Goal: Task Accomplishment & Management: Complete application form

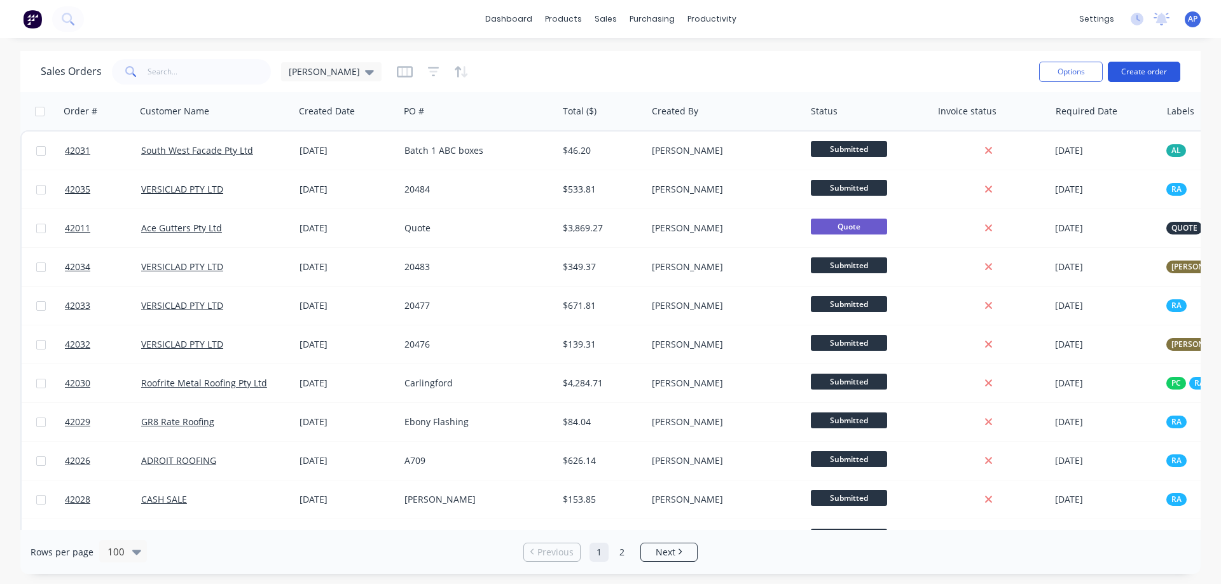
click at [1148, 71] on button "Create order" at bounding box center [1144, 72] width 72 height 20
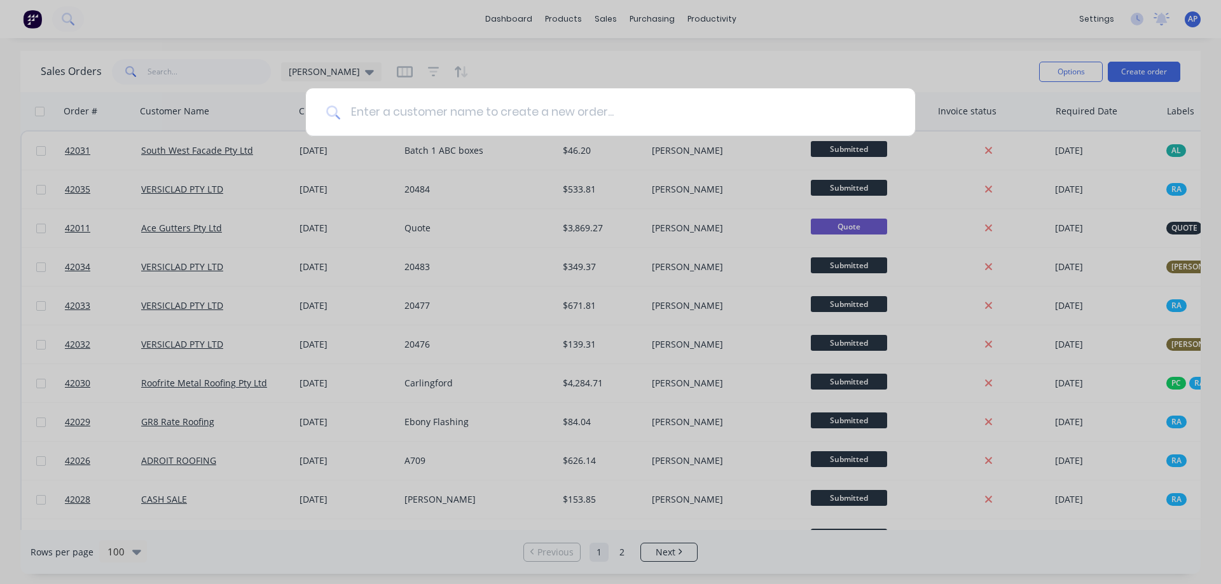
click at [515, 118] on input at bounding box center [617, 112] width 554 height 48
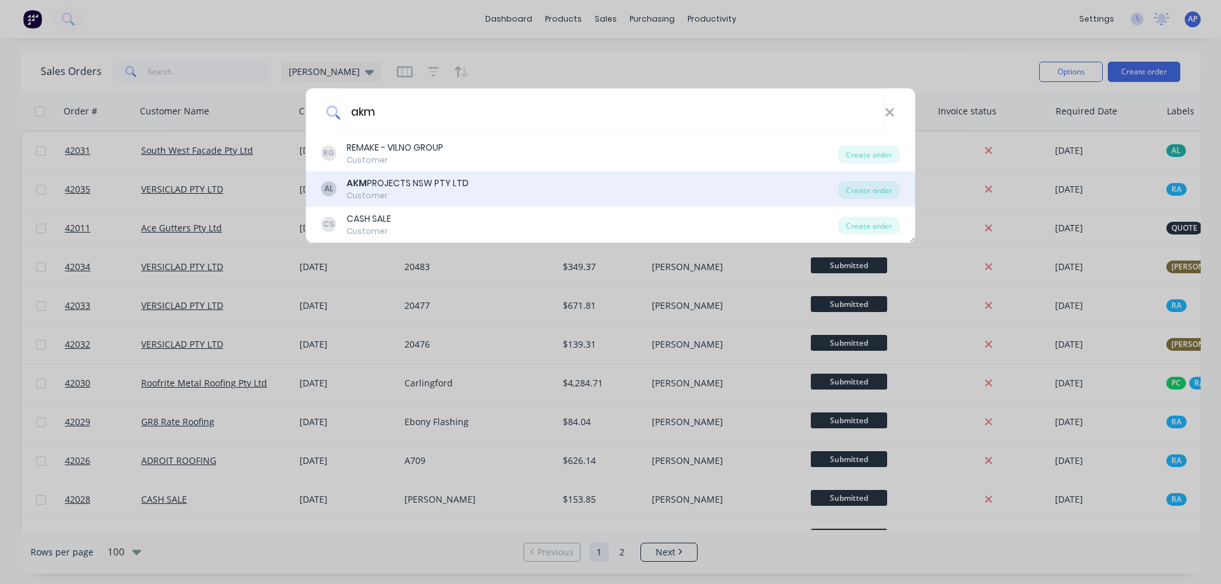
type input "akm"
click at [413, 181] on div "AKM PROJECTS NSW PTY LTD" at bounding box center [408, 183] width 122 height 13
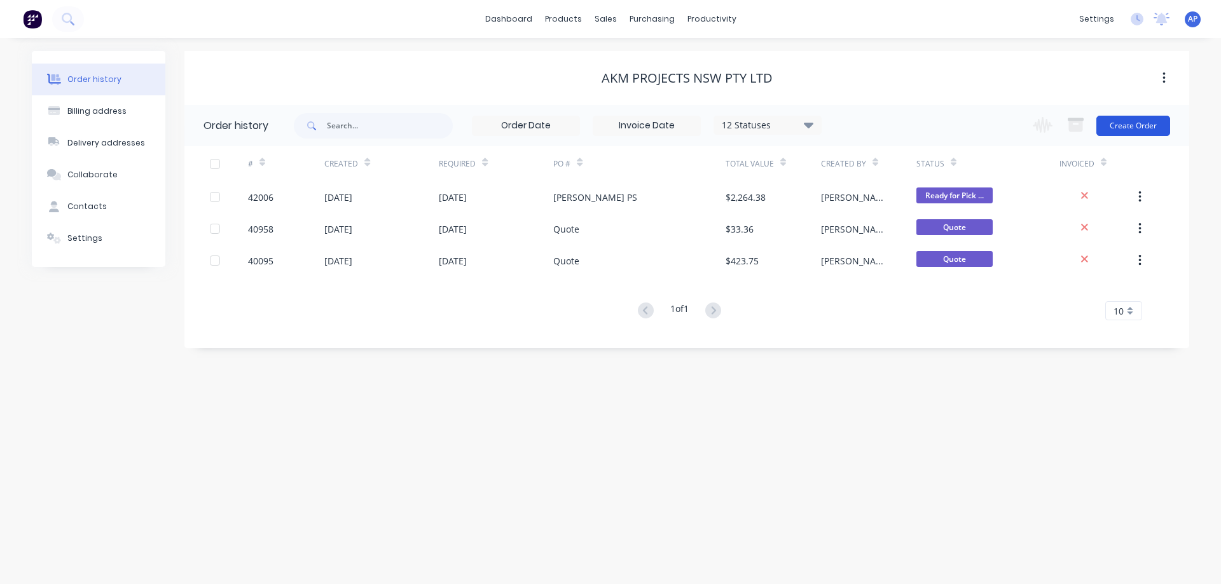
click at [1127, 125] on button "Create Order" at bounding box center [1133, 126] width 74 height 20
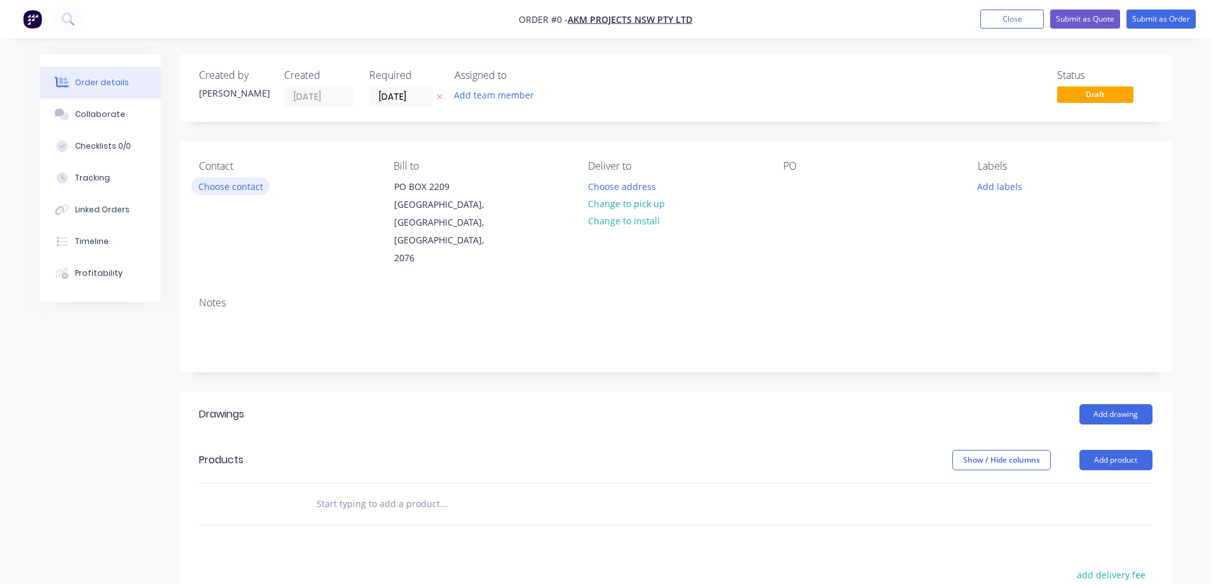
click at [255, 188] on button "Choose contact" at bounding box center [230, 185] width 78 height 17
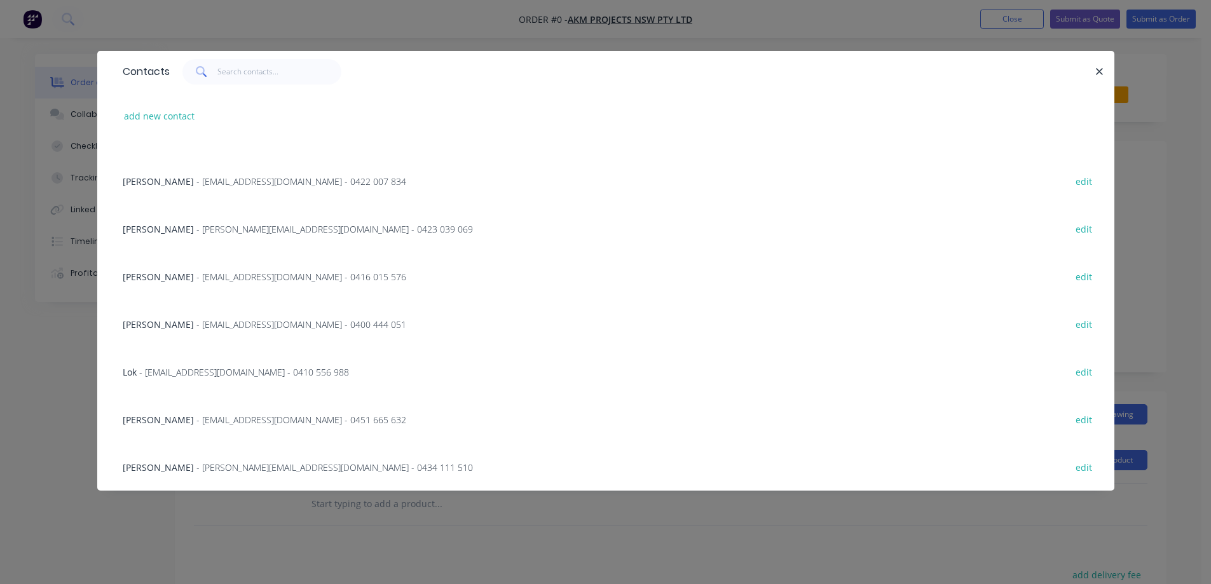
scroll to position [270, 0]
click at [268, 466] on span "- [PERSON_NAME][EMAIL_ADDRESS][DOMAIN_NAME] - 0434 111 510" at bounding box center [334, 467] width 277 height 12
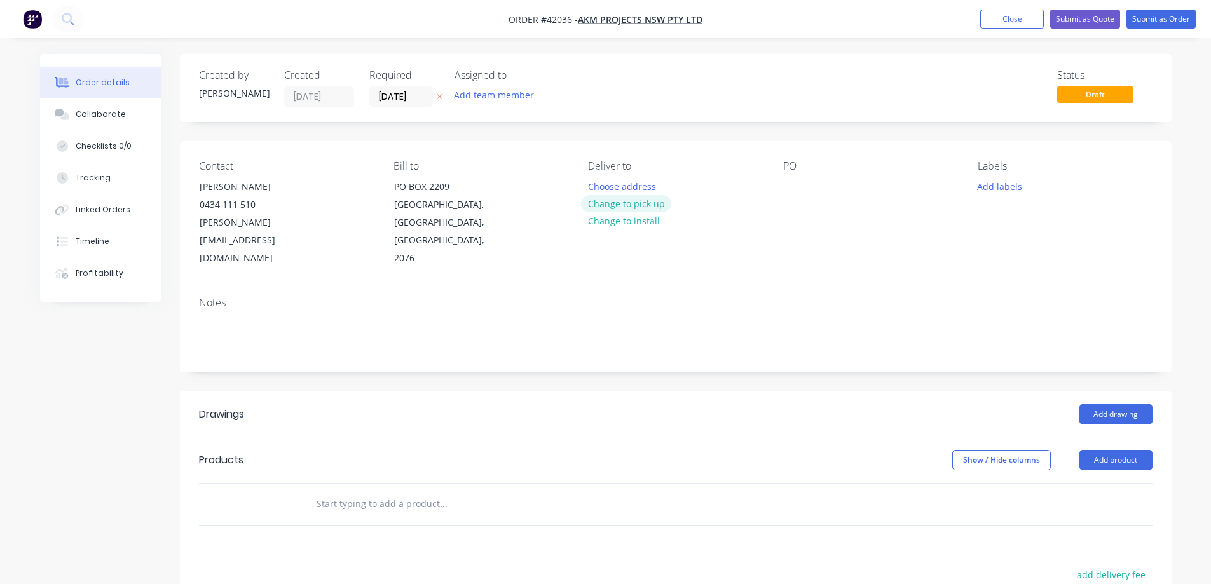
click at [638, 203] on button "Change to pick up" at bounding box center [626, 203] width 90 height 17
click at [600, 184] on div at bounding box center [598, 186] width 20 height 18
click at [795, 189] on div at bounding box center [793, 186] width 20 height 18
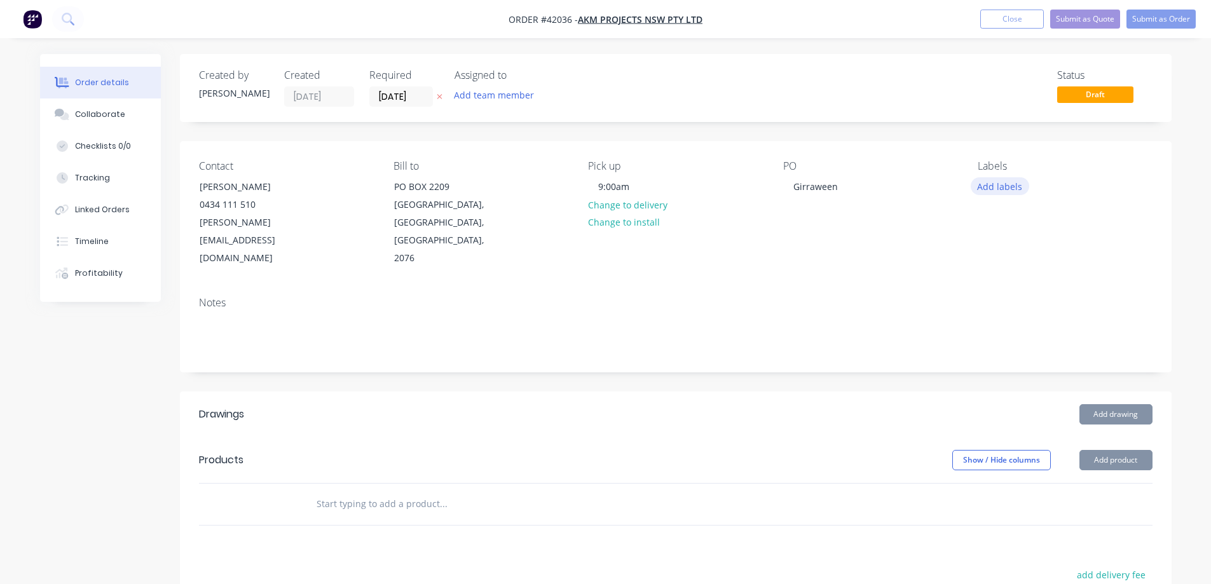
click at [996, 185] on button "Add labels" at bounding box center [1000, 185] width 58 height 17
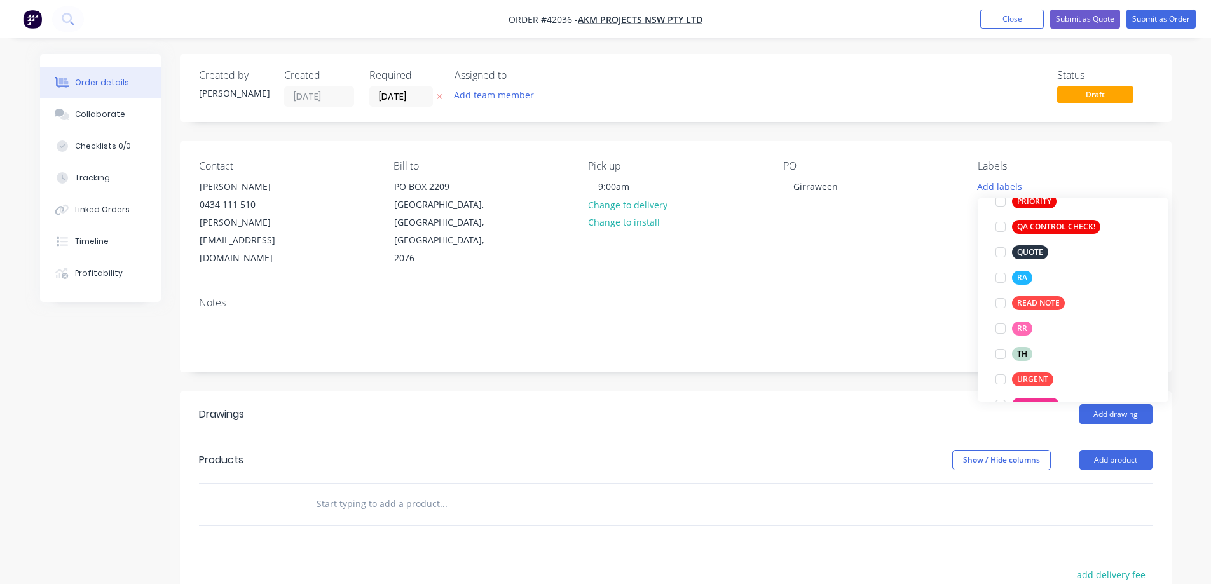
scroll to position [381, 0]
click at [1000, 277] on div at bounding box center [1000, 274] width 25 height 25
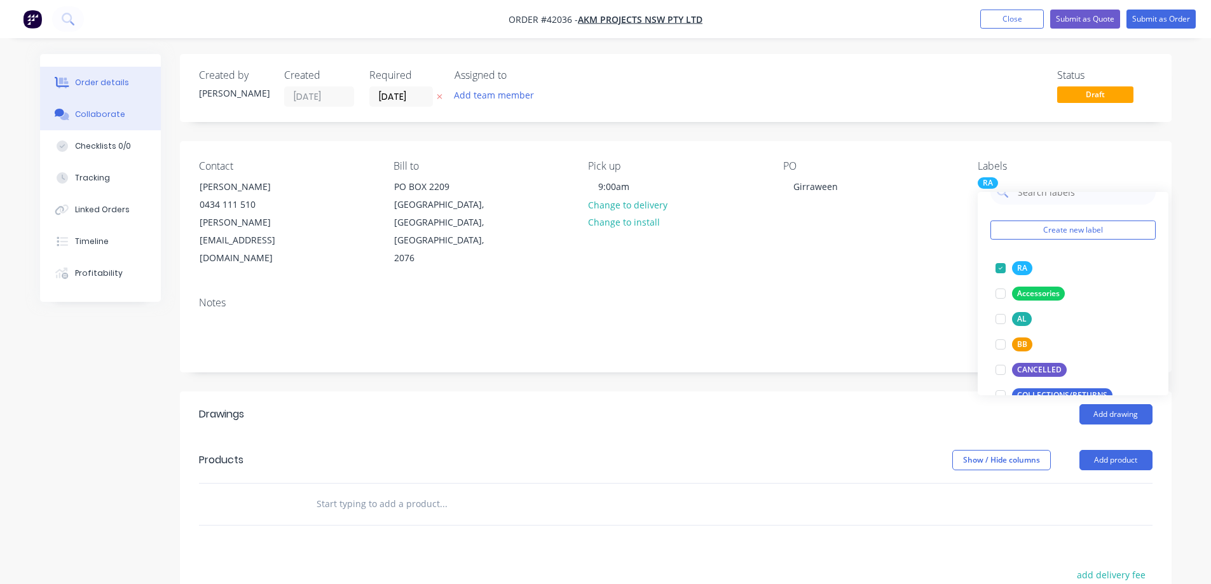
click at [98, 118] on div "Collaborate" at bounding box center [100, 114] width 50 height 11
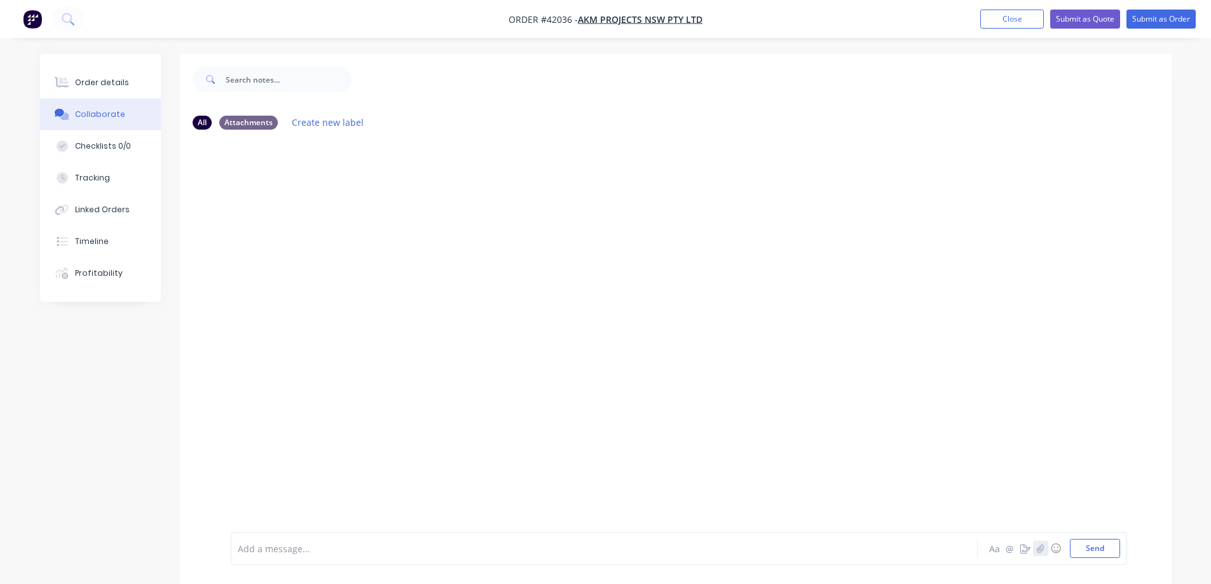
click at [1037, 548] on icon "button" at bounding box center [1040, 548] width 8 height 9
click at [1039, 551] on icon "button" at bounding box center [1040, 548] width 8 height 9
click at [1078, 549] on button "Send" at bounding box center [1095, 548] width 50 height 19
click at [1081, 548] on button "Send" at bounding box center [1095, 548] width 50 height 19
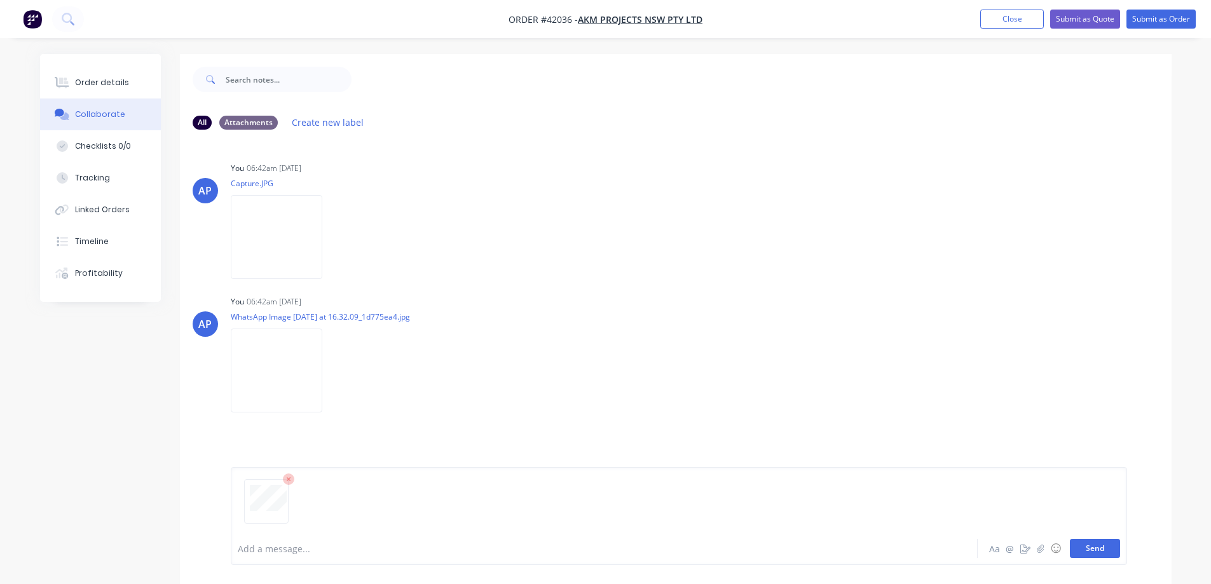
click at [1085, 547] on button "Send" at bounding box center [1095, 548] width 50 height 19
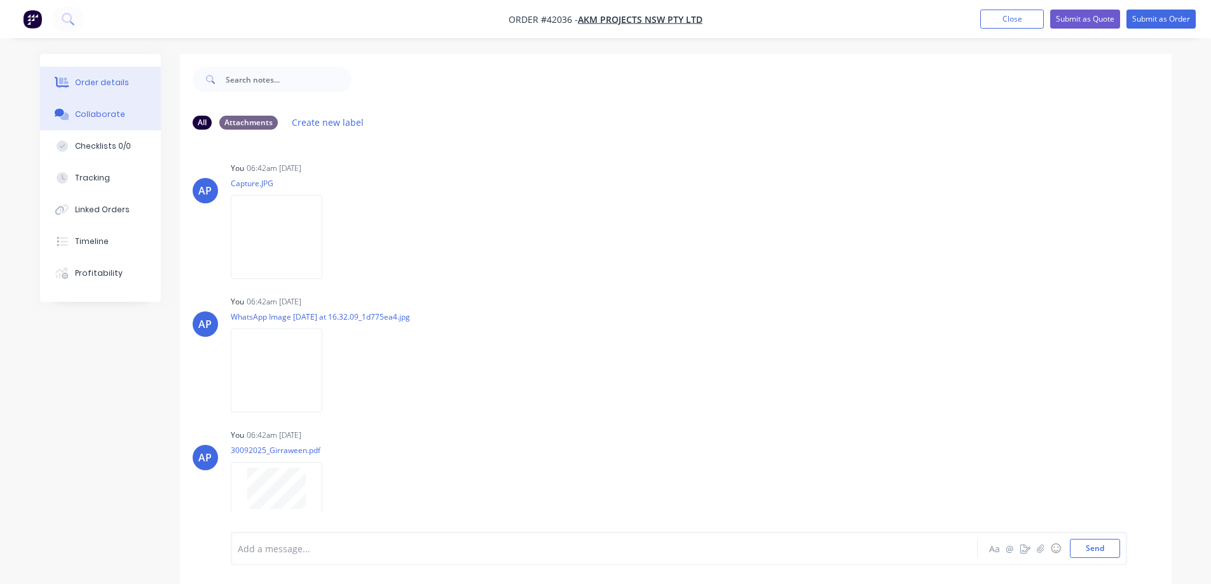
click at [101, 78] on div "Order details" at bounding box center [102, 82] width 54 height 11
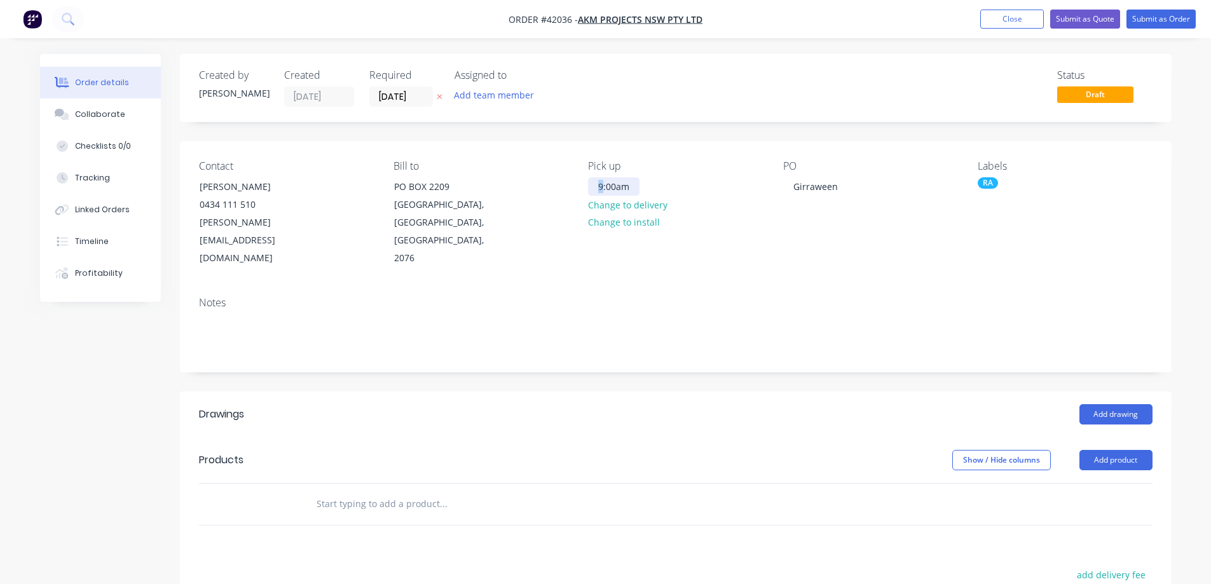
drag, startPoint x: 604, startPoint y: 186, endPoint x: 598, endPoint y: 187, distance: 6.5
click at [598, 187] on div "9:00am" at bounding box center [614, 186] width 52 height 18
click at [659, 248] on div "Pick up 11:00am Change to delivery Change to install" at bounding box center [675, 213] width 174 height 107
click at [1134, 404] on button "Add drawing" at bounding box center [1116, 414] width 73 height 20
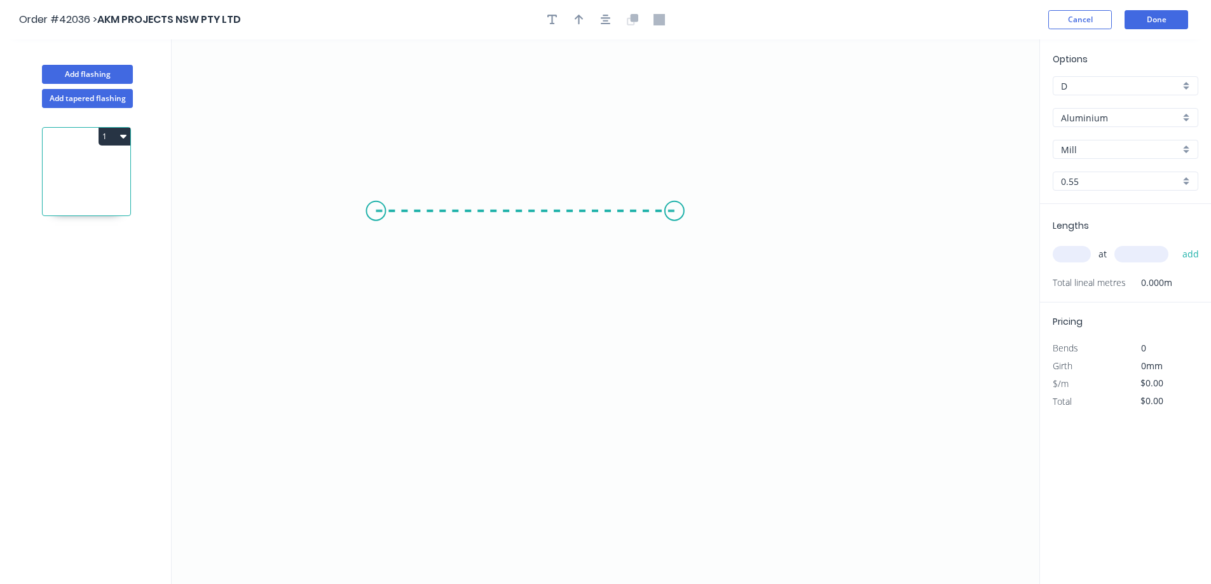
drag, startPoint x: 376, startPoint y: 211, endPoint x: 675, endPoint y: 210, distance: 298.8
click at [675, 210] on icon "0" at bounding box center [606, 311] width 868 height 545
drag, startPoint x: 675, startPoint y: 210, endPoint x: 672, endPoint y: 282, distance: 71.9
click at [672, 282] on icon "0 ?" at bounding box center [606, 311] width 868 height 545
click at [869, 288] on icon "0 ? ?" at bounding box center [606, 311] width 868 height 545
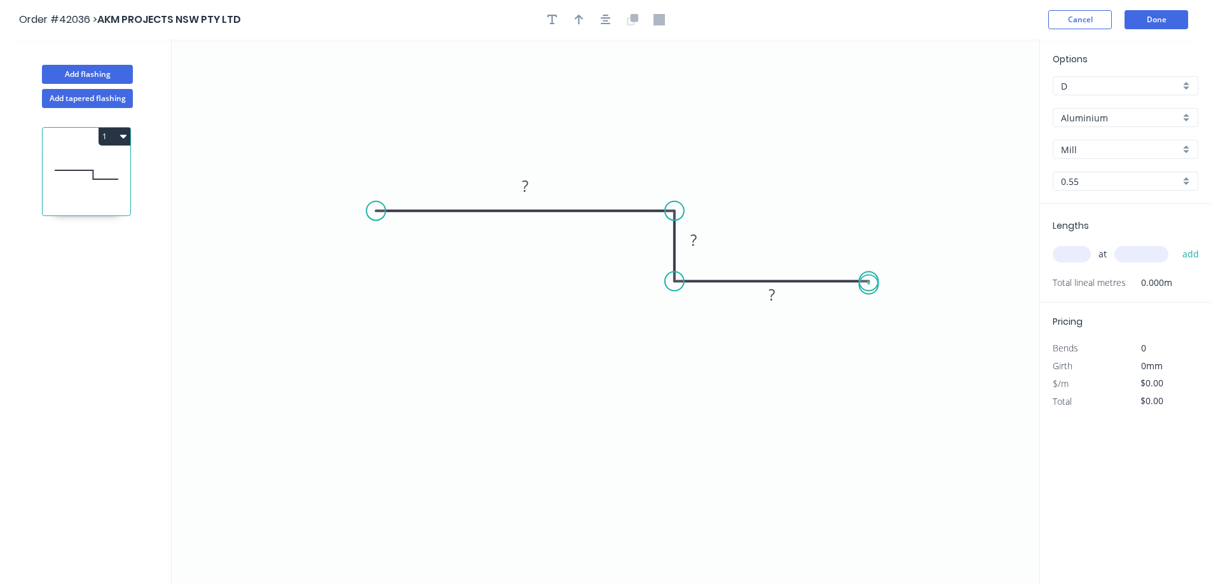
click at [870, 283] on circle at bounding box center [869, 281] width 19 height 19
drag, startPoint x: 870, startPoint y: 283, endPoint x: 636, endPoint y: 224, distance: 241.3
click at [870, 282] on circle at bounding box center [869, 281] width 19 height 19
click at [537, 184] on rect at bounding box center [524, 187] width 25 height 18
type input "$9.42"
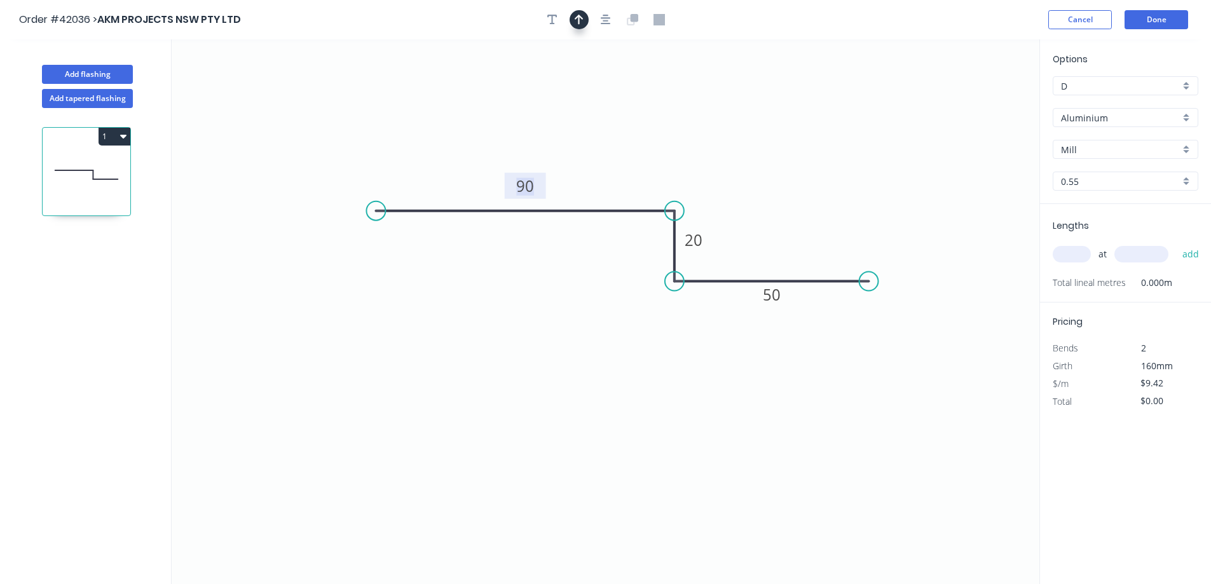
drag, startPoint x: 577, startPoint y: 19, endPoint x: 661, endPoint y: 21, distance: 84.6
click at [577, 18] on icon "button" at bounding box center [579, 19] width 9 height 11
drag, startPoint x: 898, startPoint y: 203, endPoint x: 574, endPoint y: 310, distance: 341.2
click at [574, 310] on icon at bounding box center [573, 295] width 11 height 41
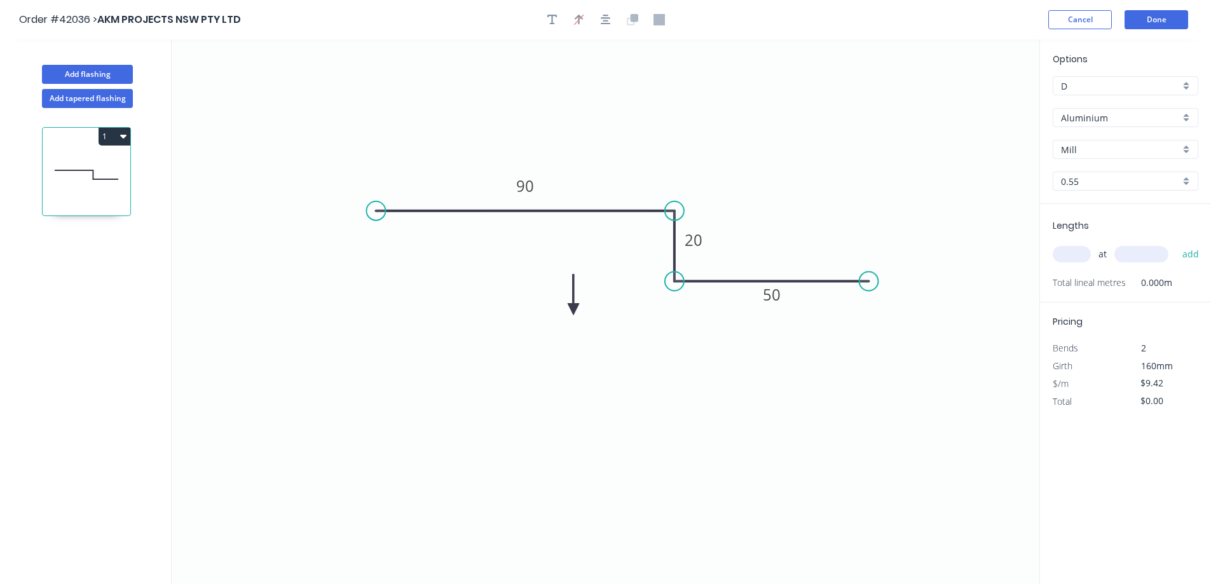
click at [574, 310] on icon at bounding box center [573, 295] width 11 height 41
click at [574, 310] on icon at bounding box center [584, 298] width 37 height 37
click at [574, 310] on icon at bounding box center [588, 309] width 41 height 11
click at [574, 310] on icon at bounding box center [573, 324] width 11 height 41
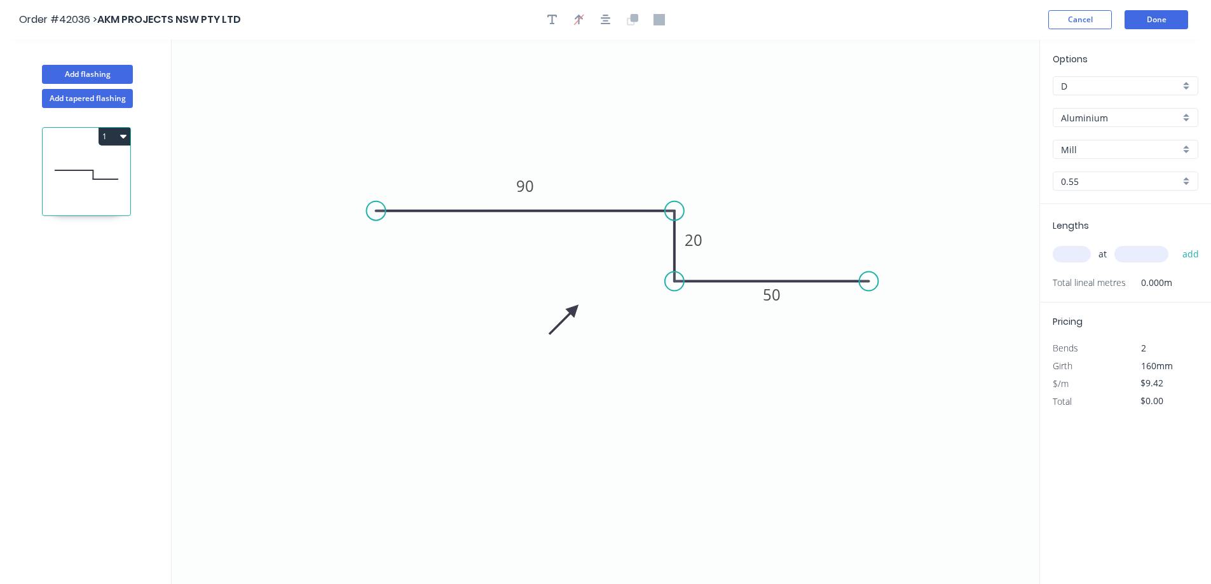
click at [1186, 118] on div "Aluminium" at bounding box center [1126, 117] width 146 height 19
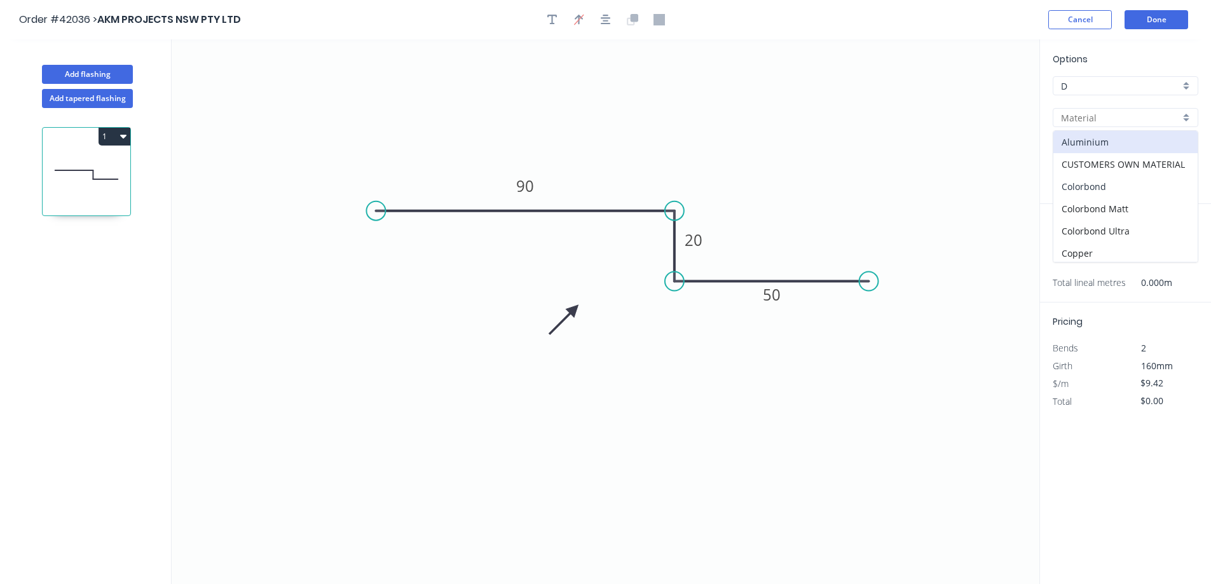
drag, startPoint x: 1108, startPoint y: 186, endPoint x: 1115, endPoint y: 184, distance: 7.7
click at [1108, 186] on div "Colorbond" at bounding box center [1126, 186] width 144 height 22
type input "Colorbond"
type input "Basalt"
type input "$7.59"
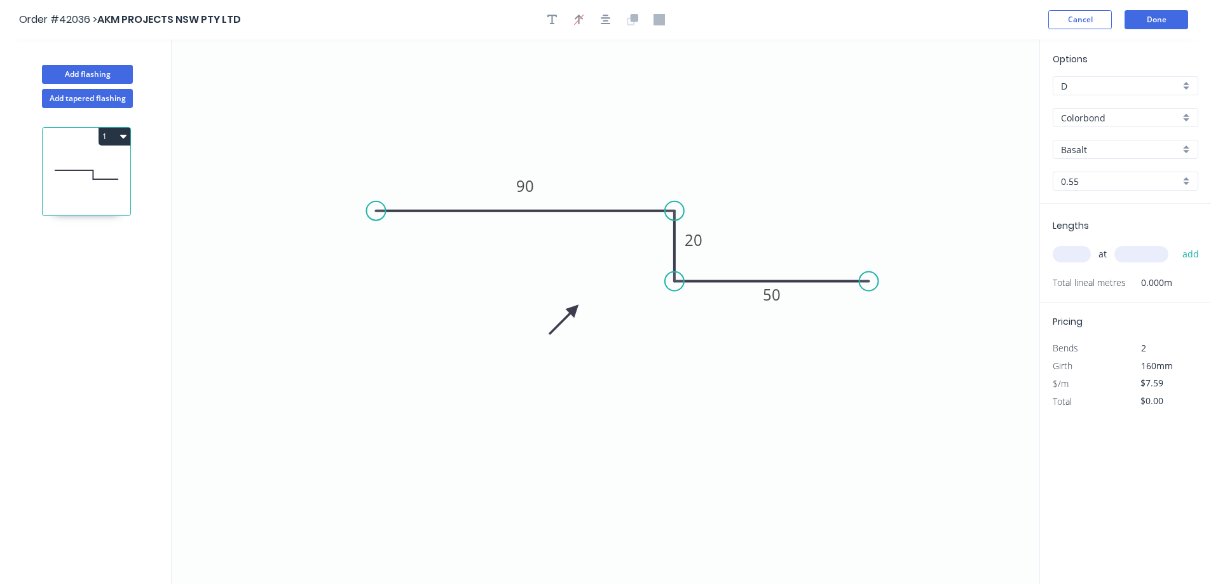
click at [1188, 149] on div "Basalt" at bounding box center [1126, 149] width 146 height 19
click at [1104, 213] on div "Night Sky" at bounding box center [1126, 209] width 144 height 22
type input "Night Sky"
click at [1079, 256] on input "text" at bounding box center [1072, 254] width 38 height 17
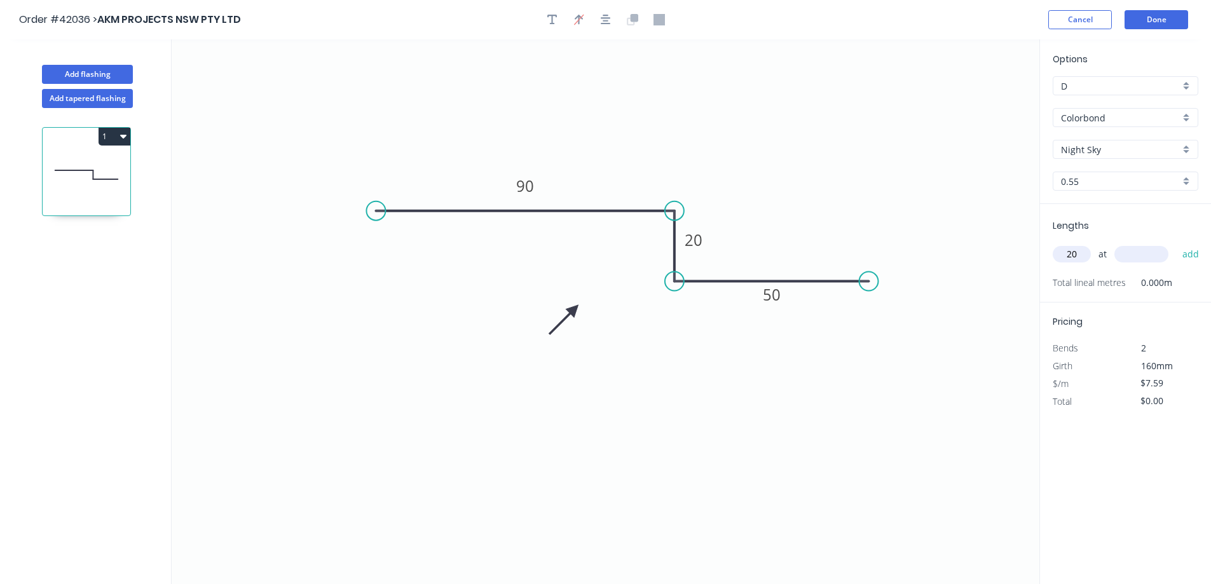
type input "20"
type input "3600"
click at [1176, 244] on button "add" at bounding box center [1191, 255] width 30 height 22
type input "$546.48"
click at [125, 74] on button "Add flashing" at bounding box center [87, 74] width 91 height 19
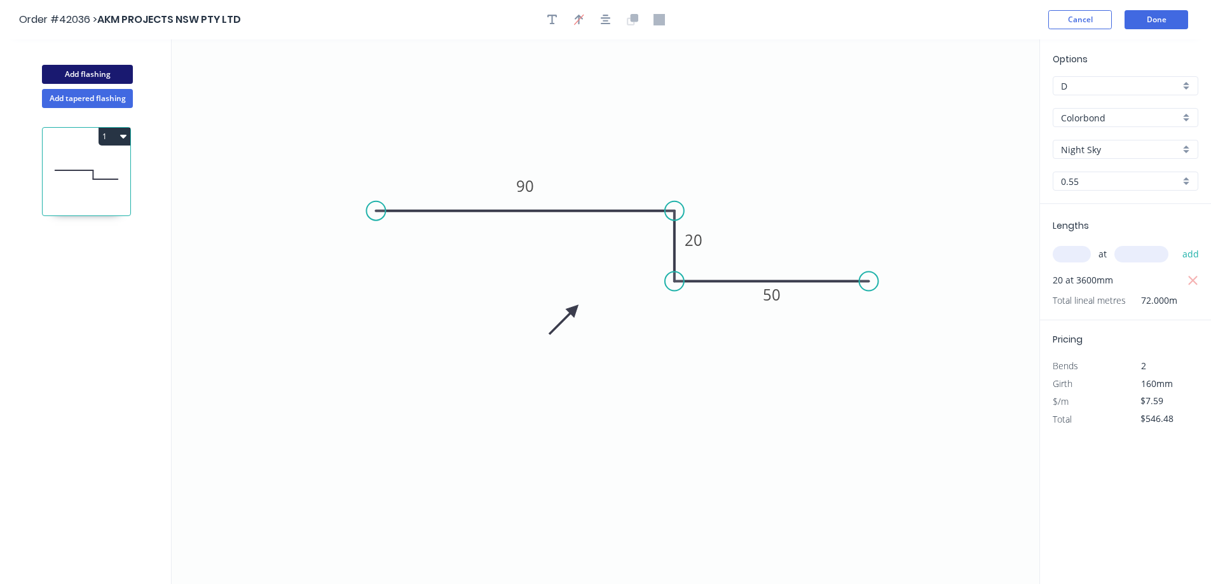
type input "$0.00"
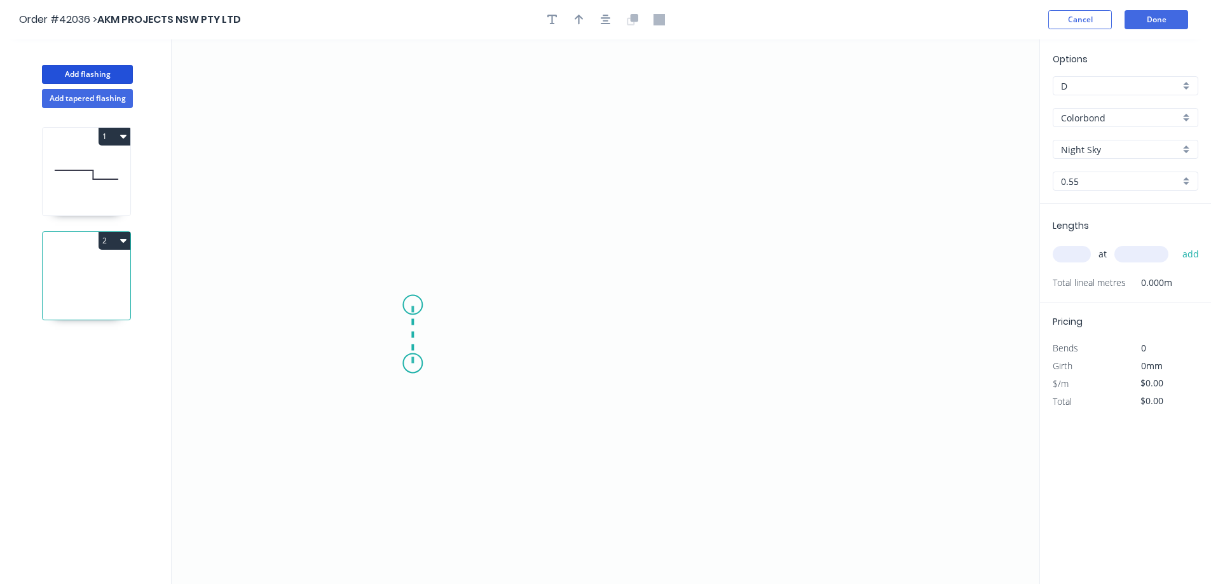
drag, startPoint x: 413, startPoint y: 364, endPoint x: 418, endPoint y: 305, distance: 58.7
click at [418, 305] on icon "0" at bounding box center [606, 311] width 868 height 545
click at [347, 307] on icon "0 ?" at bounding box center [606, 311] width 868 height 545
click at [349, 172] on icon "0 ? ?" at bounding box center [606, 311] width 868 height 545
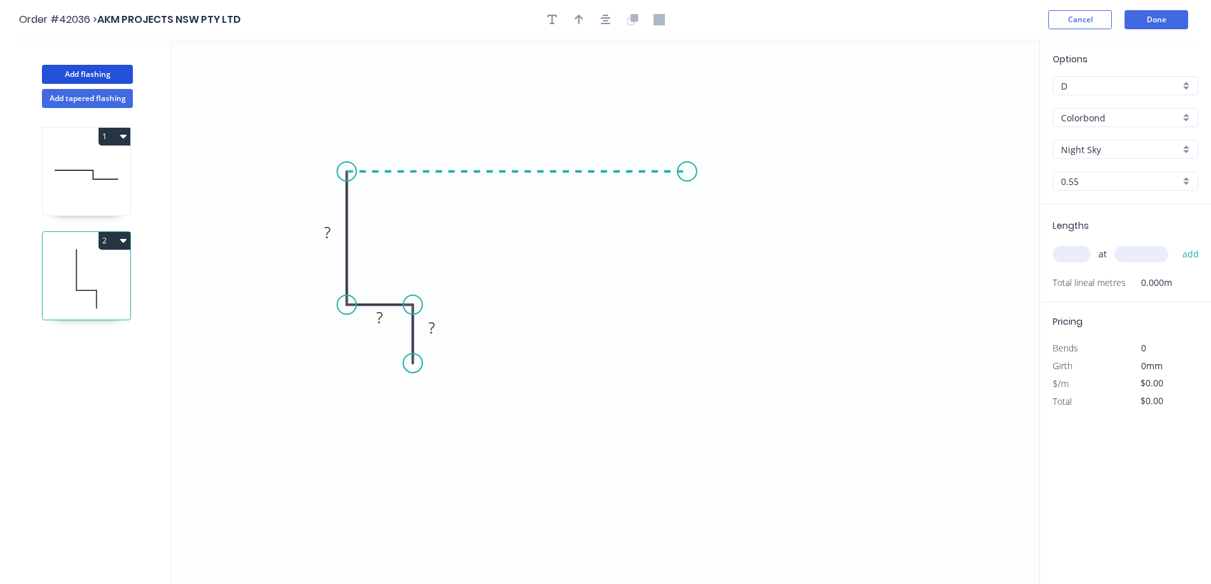
drag, startPoint x: 349, startPoint y: 172, endPoint x: 731, endPoint y: 182, distance: 381.6
click at [731, 182] on icon "0 ? ? ?" at bounding box center [606, 311] width 868 height 545
drag, startPoint x: 727, startPoint y: 219, endPoint x: 724, endPoint y: 291, distance: 71.9
click at [724, 291] on icon "0 ? ? ? ?" at bounding box center [606, 311] width 868 height 545
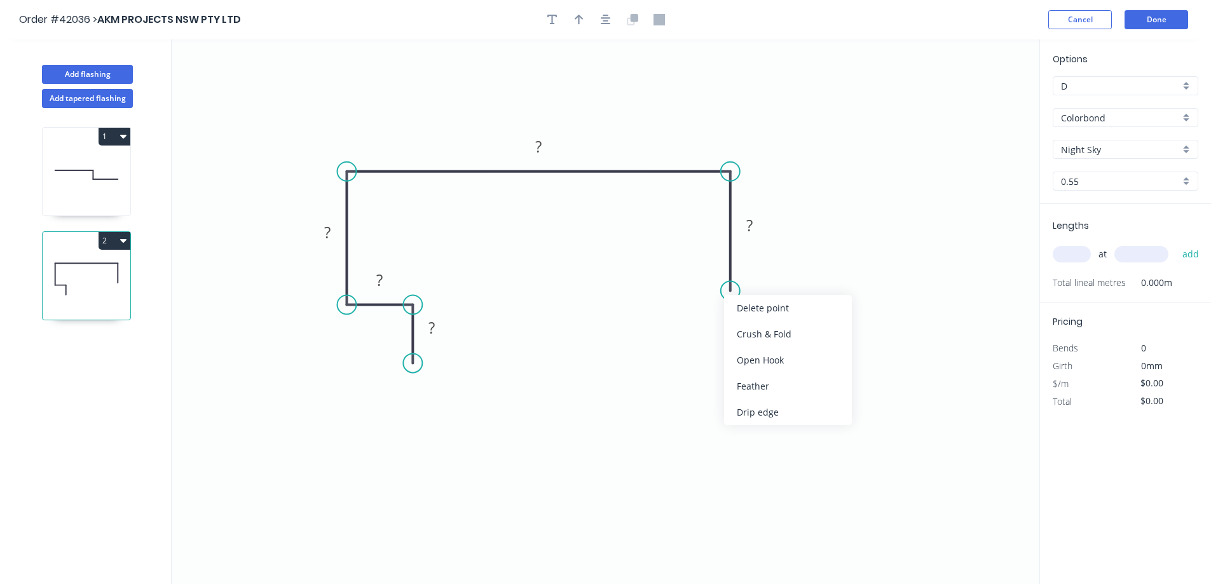
drag, startPoint x: 739, startPoint y: 336, endPoint x: 739, endPoint y: 322, distance: 14.0
click at [741, 336] on div "Crush & Fold" at bounding box center [788, 334] width 128 height 26
click at [753, 329] on div "Flip bend" at bounding box center [797, 332] width 128 height 26
click at [437, 327] on rect at bounding box center [431, 329] width 25 height 18
click at [767, 358] on div "Delete bend" at bounding box center [793, 358] width 128 height 26
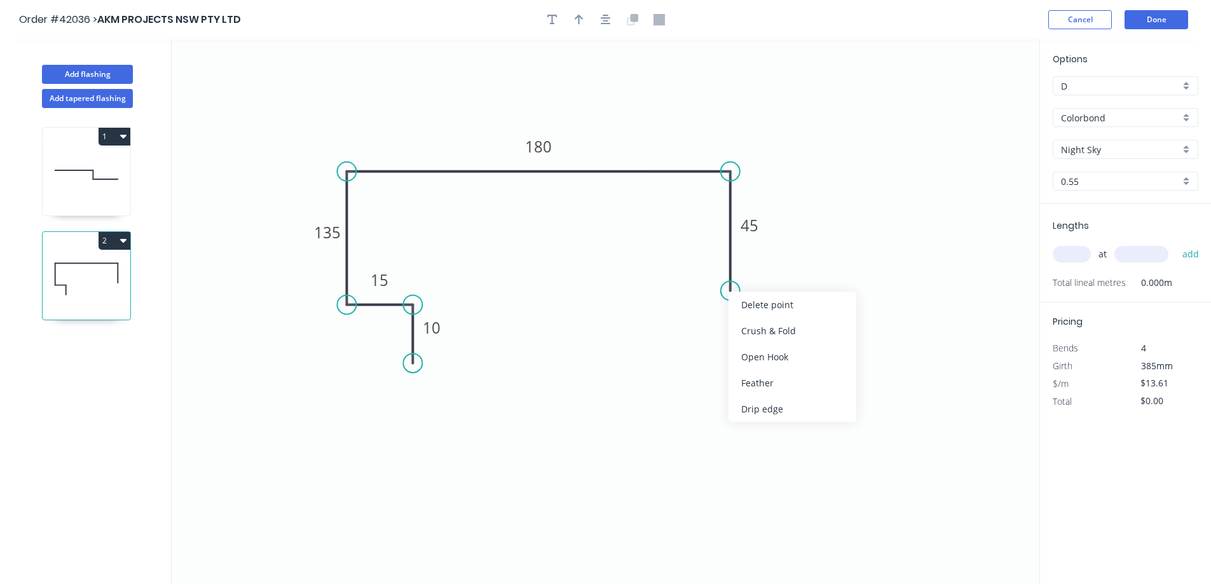
drag, startPoint x: 755, startPoint y: 355, endPoint x: 751, endPoint y: 343, distance: 12.7
click at [755, 353] on div "Open Hook" at bounding box center [793, 357] width 128 height 26
type input "$16.74"
click at [745, 333] on div "Flip bend" at bounding box center [793, 335] width 128 height 26
click at [1071, 251] on input "text" at bounding box center [1072, 254] width 38 height 17
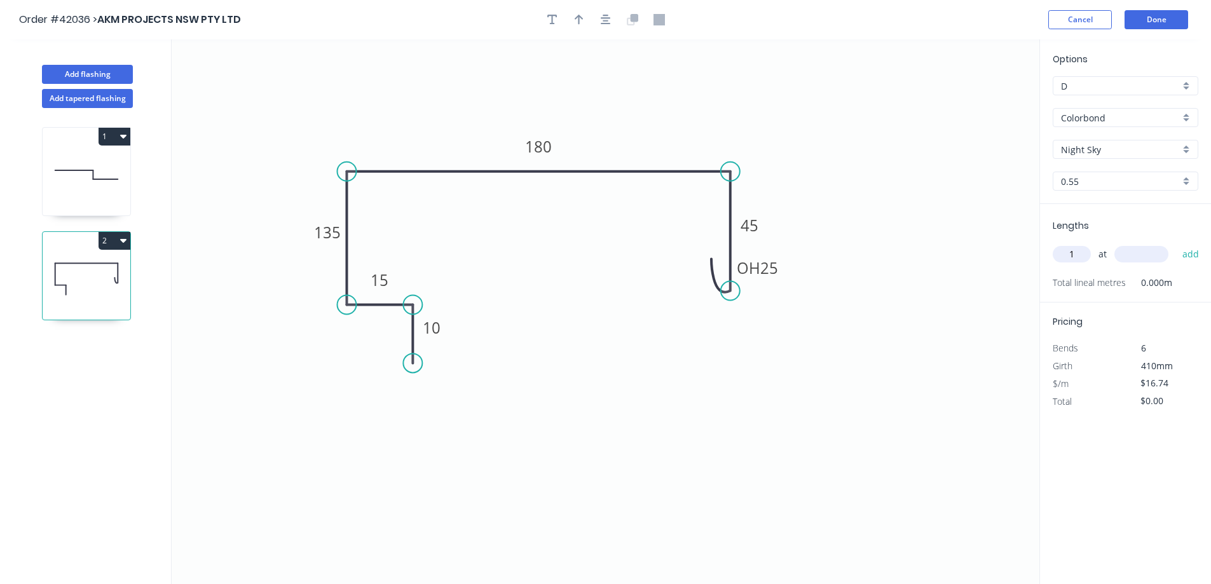
type input "1"
type input "2700"
click at [1176, 244] on button "add" at bounding box center [1191, 255] width 30 height 22
click at [122, 241] on icon "button" at bounding box center [123, 241] width 6 height 4
click at [109, 269] on div "Duplicate" at bounding box center [70, 272] width 98 height 18
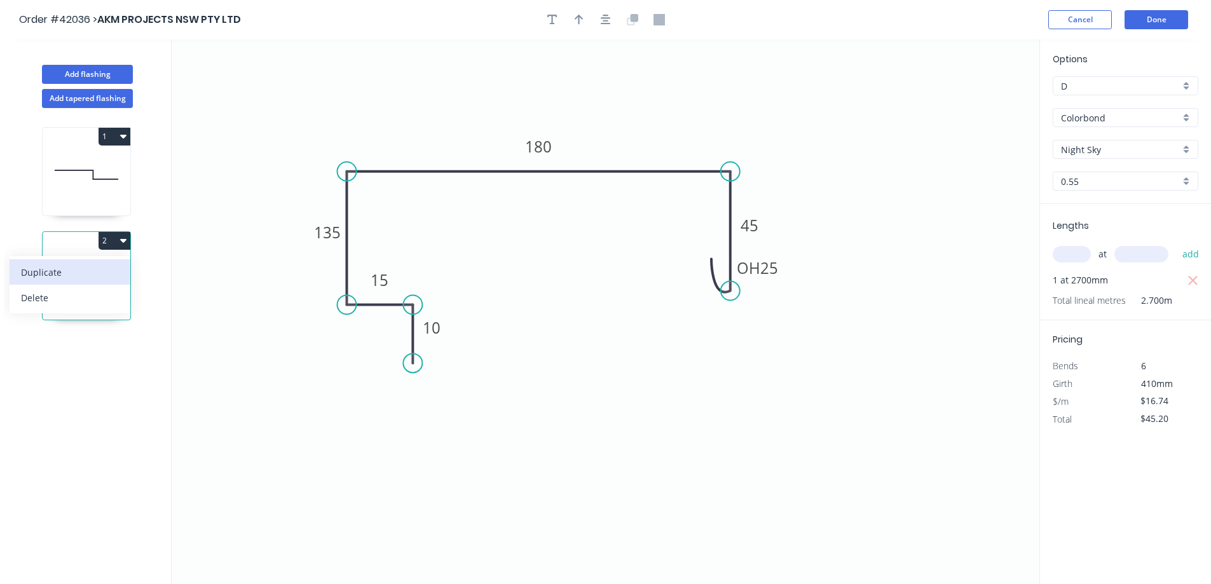
type input "$0.00"
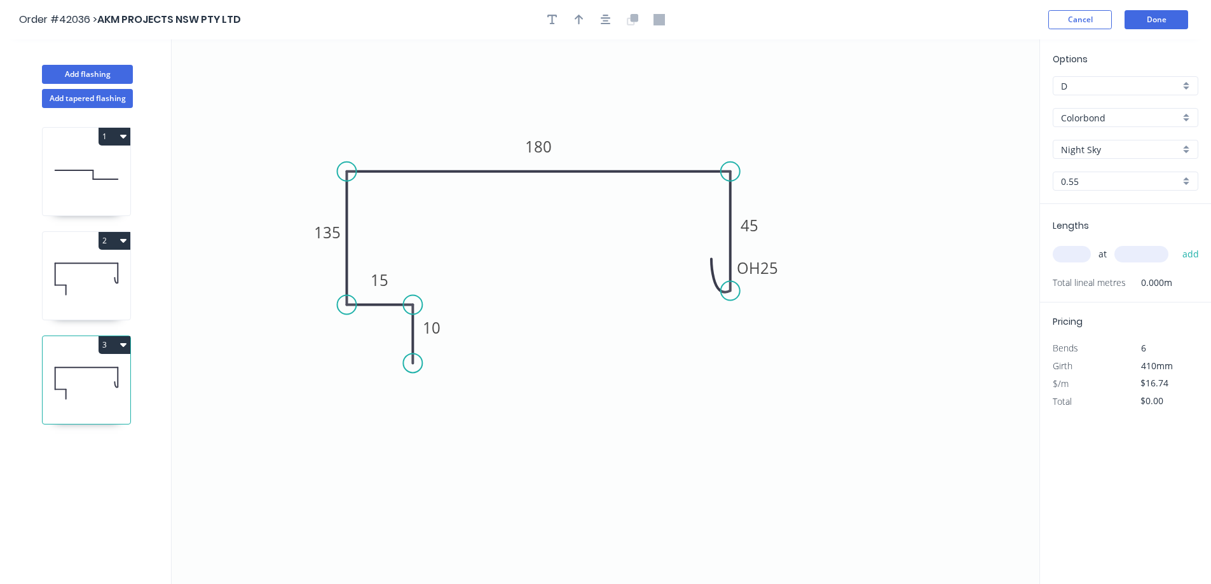
click at [1078, 254] on input "text" at bounding box center [1072, 254] width 38 height 17
type input "1"
type input "2700"
click at [1176, 244] on button "add" at bounding box center [1191, 255] width 30 height 22
type input "$45.20"
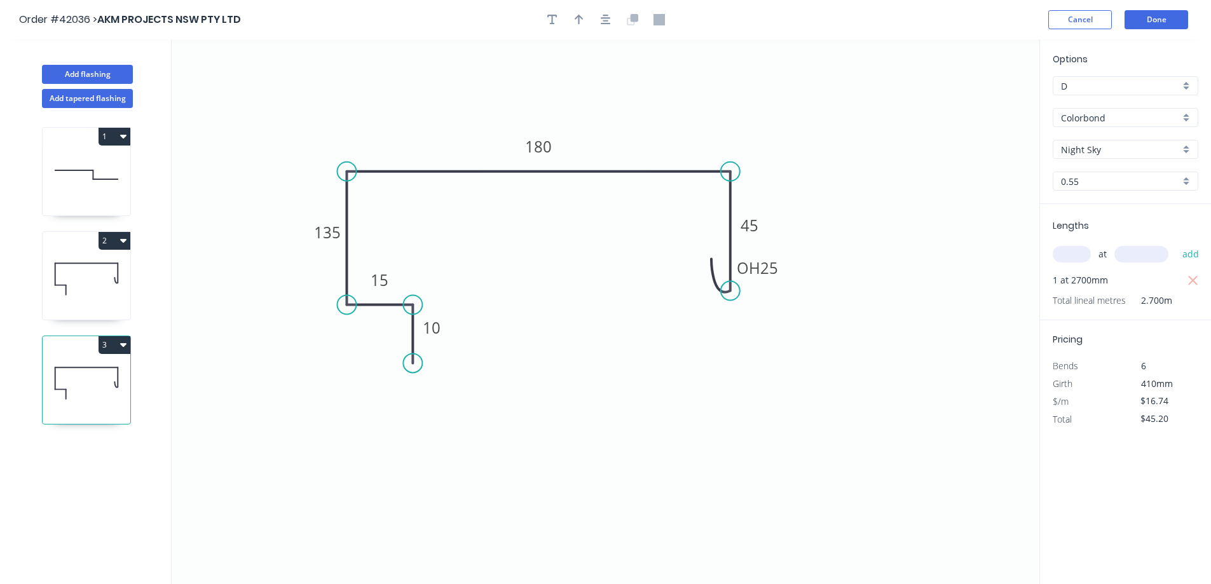
click at [100, 287] on icon at bounding box center [87, 278] width 88 height 81
click at [575, 21] on icon "button" at bounding box center [579, 19] width 9 height 11
drag, startPoint x: 975, startPoint y: 99, endPoint x: 677, endPoint y: 133, distance: 300.7
click at [718, 123] on icon at bounding box center [723, 103] width 11 height 41
click at [82, 353] on div "3" at bounding box center [87, 345] width 88 height 18
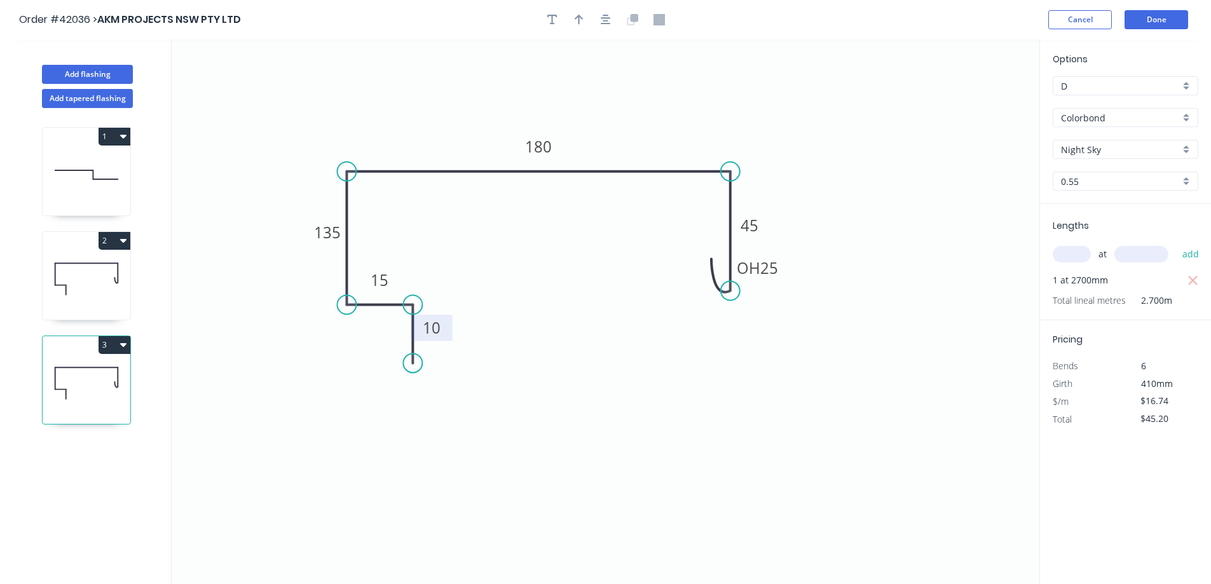
click at [436, 327] on tspan "10" at bounding box center [432, 327] width 18 height 21
click at [331, 231] on tspan "135" at bounding box center [328, 232] width 27 height 21
type input "$14.25"
type input "$38.48"
click at [95, 279] on icon at bounding box center [87, 278] width 88 height 81
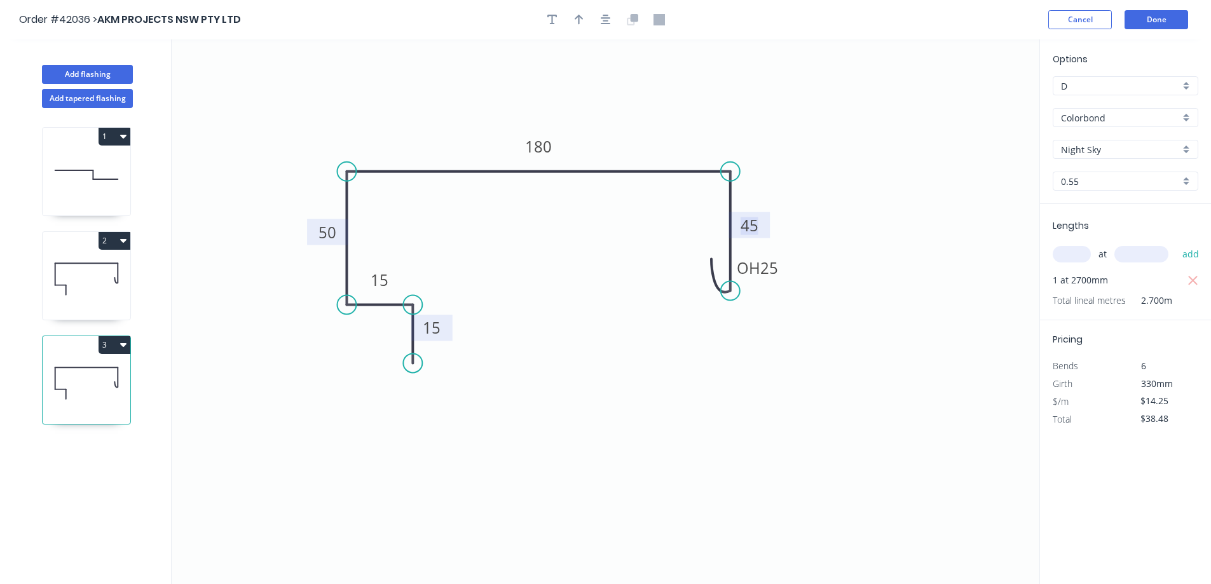
type input "$16.74"
type input "$45.20"
click at [432, 327] on tspan "10" at bounding box center [432, 327] width 18 height 21
click at [659, 316] on icon "0 15 15 135 180 OH 25 45" at bounding box center [606, 311] width 868 height 545
drag, startPoint x: 115, startPoint y: 73, endPoint x: 151, endPoint y: 71, distance: 36.3
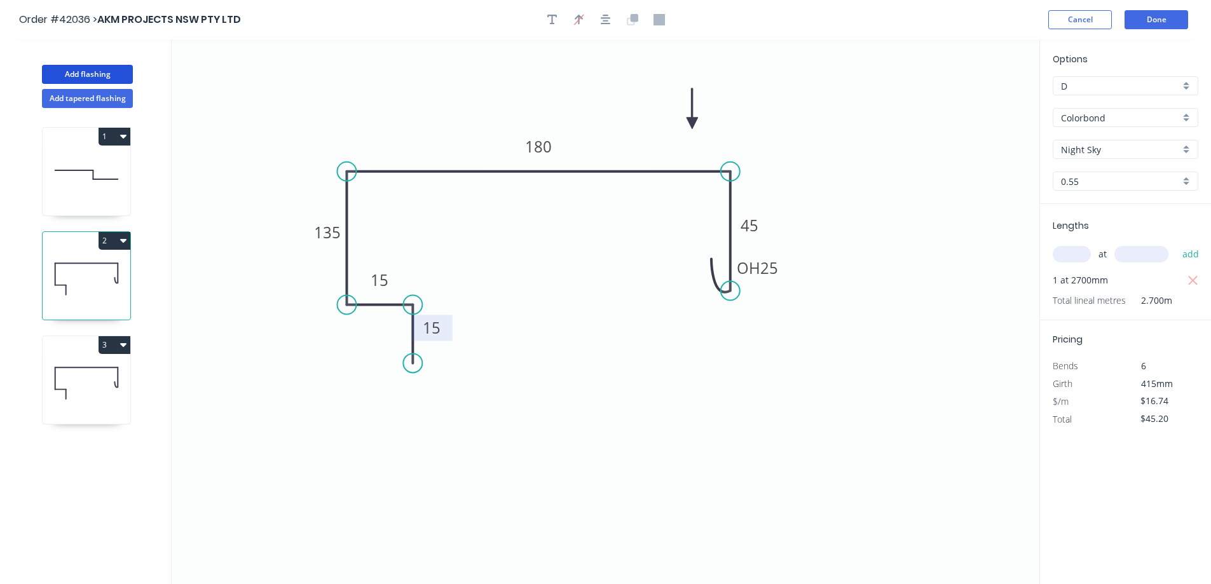
click at [115, 72] on button "Add flashing" at bounding box center [87, 74] width 91 height 19
type input "$0.00"
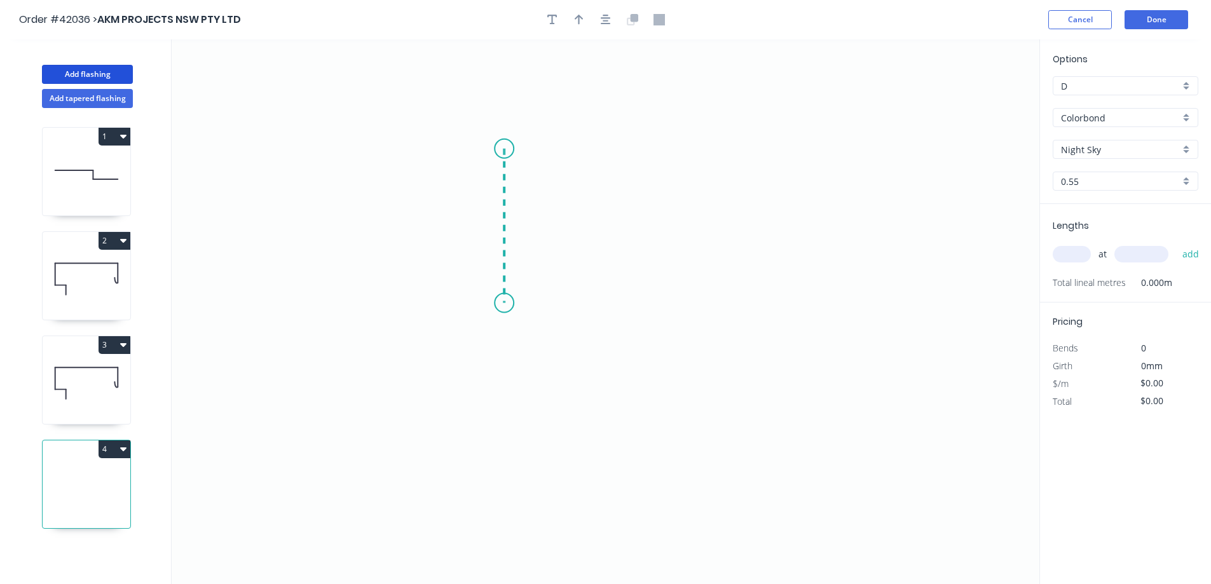
drag, startPoint x: 504, startPoint y: 149, endPoint x: 503, endPoint y: 303, distance: 153.9
click at [503, 303] on icon "0" at bounding box center [606, 311] width 868 height 545
drag, startPoint x: 503, startPoint y: 303, endPoint x: 683, endPoint y: 308, distance: 180.0
click at [683, 308] on icon "0 ?" at bounding box center [606, 311] width 868 height 545
click at [682, 304] on circle at bounding box center [682, 302] width 19 height 19
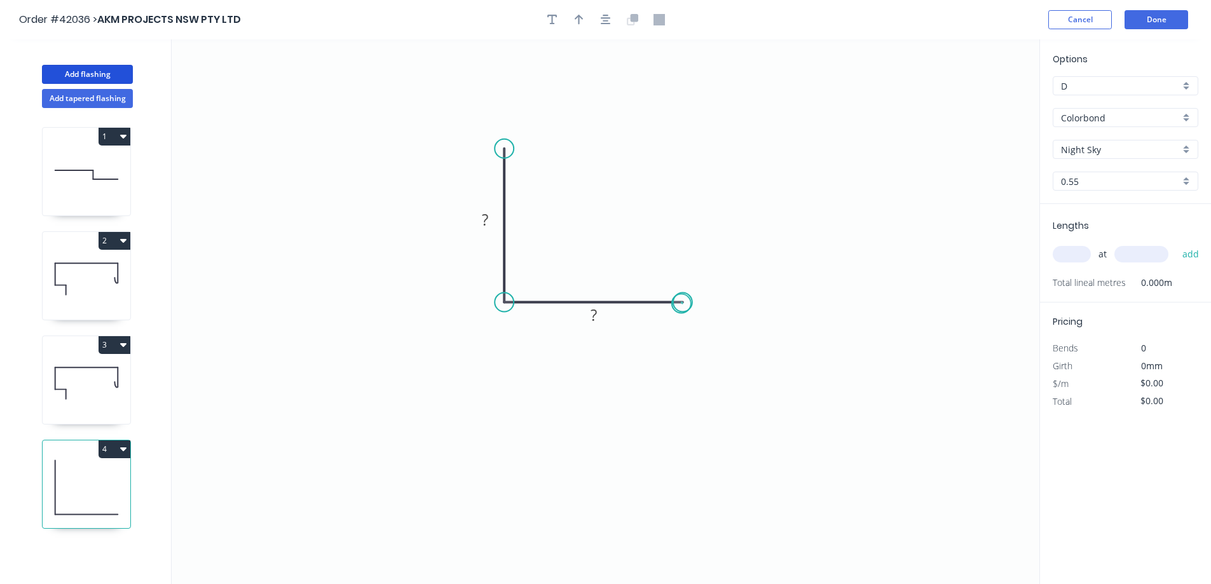
drag, startPoint x: 682, startPoint y: 304, endPoint x: 582, endPoint y: 265, distance: 107.3
click at [680, 303] on circle at bounding box center [682, 302] width 19 height 19
click at [488, 221] on tspan "?" at bounding box center [485, 219] width 6 height 21
type input "$7.59"
click at [1184, 116] on div "Colorbond" at bounding box center [1126, 117] width 146 height 19
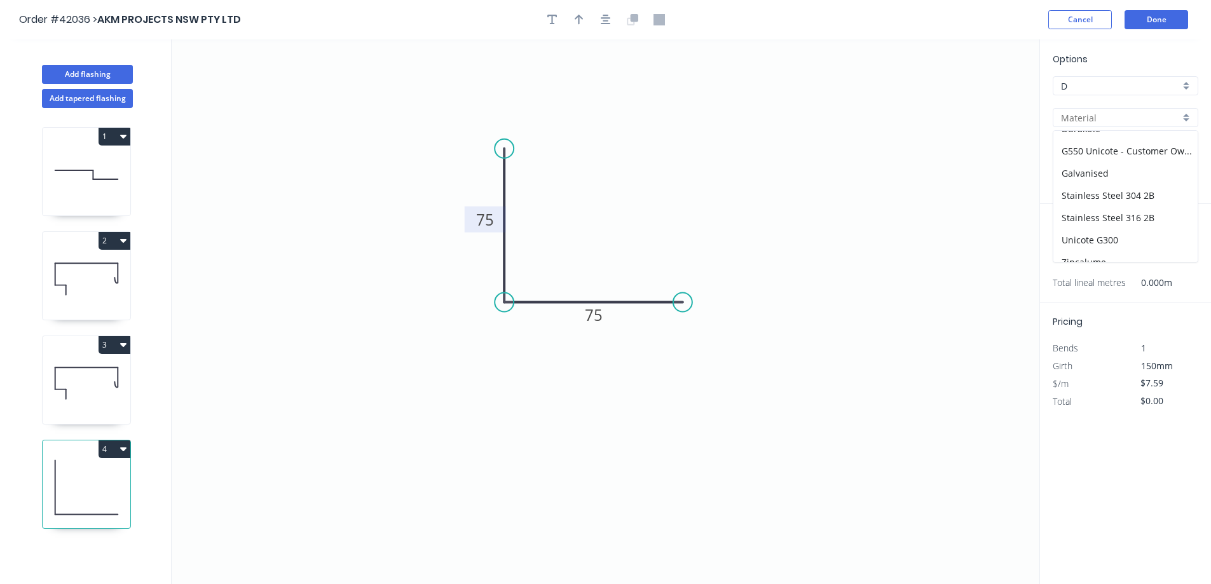
scroll to position [158, 0]
click at [1106, 162] on div "Galvanised" at bounding box center [1126, 162] width 144 height 22
type input "Galvanised"
type input "PC - Custom"
type input "$6.42"
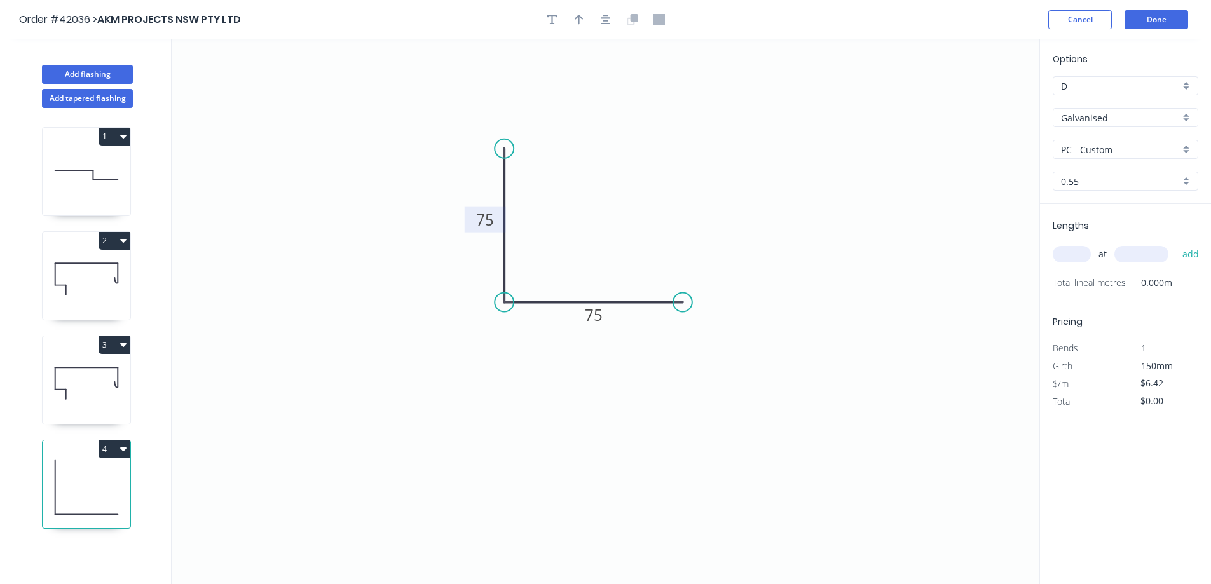
click at [1187, 151] on div "PC - Custom" at bounding box center [1126, 149] width 146 height 19
click at [1146, 196] on div "PC - Night Sky" at bounding box center [1126, 196] width 144 height 22
type input "PC - Night Sky"
click at [1185, 182] on div "0.55" at bounding box center [1126, 181] width 146 height 19
click at [1108, 228] on div "0.9" at bounding box center [1126, 228] width 144 height 22
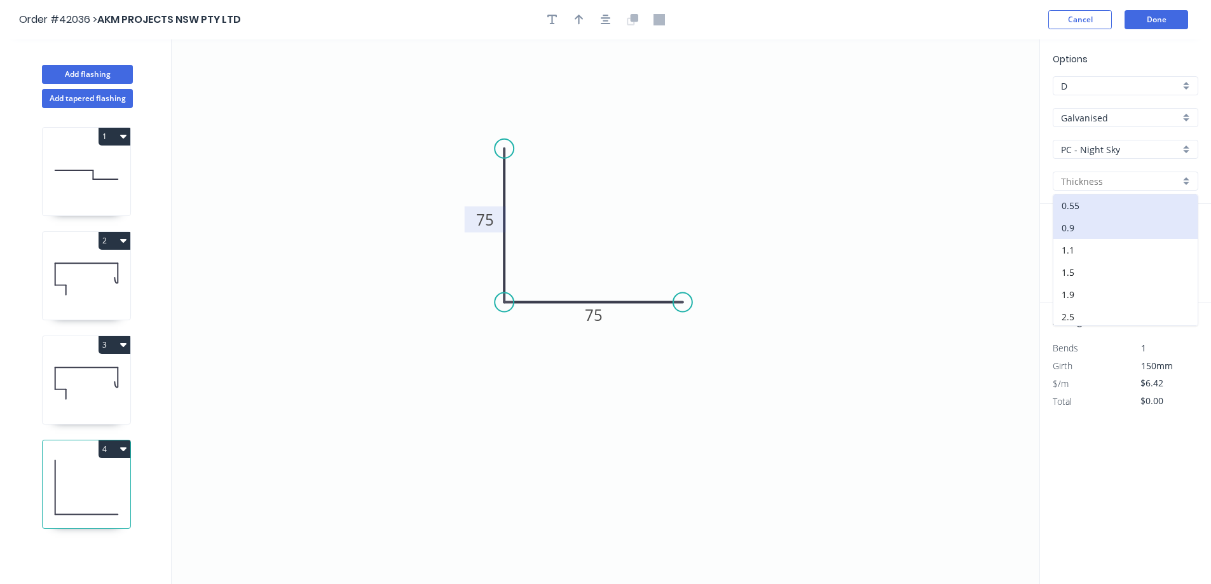
type input "0.9"
type input "$10.11"
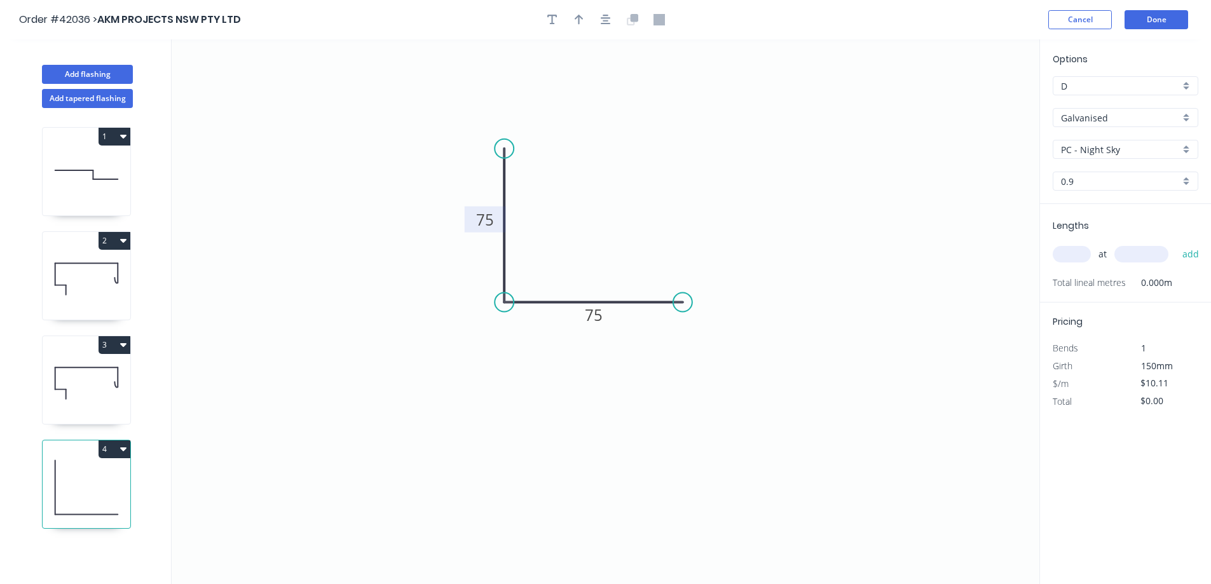
click at [1075, 253] on input "text" at bounding box center [1072, 254] width 38 height 17
type input "5"
type input "3600"
click at [1176, 244] on button "add" at bounding box center [1191, 255] width 30 height 22
type input "$181.98"
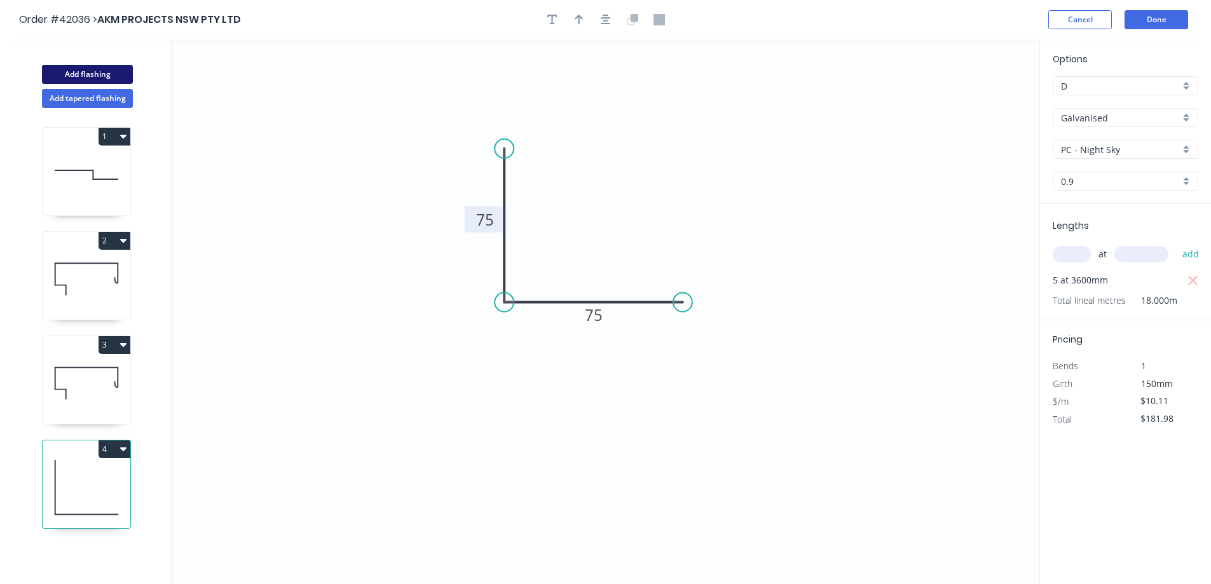
click at [123, 74] on button "Add flashing" at bounding box center [87, 74] width 91 height 19
type input "$0.00"
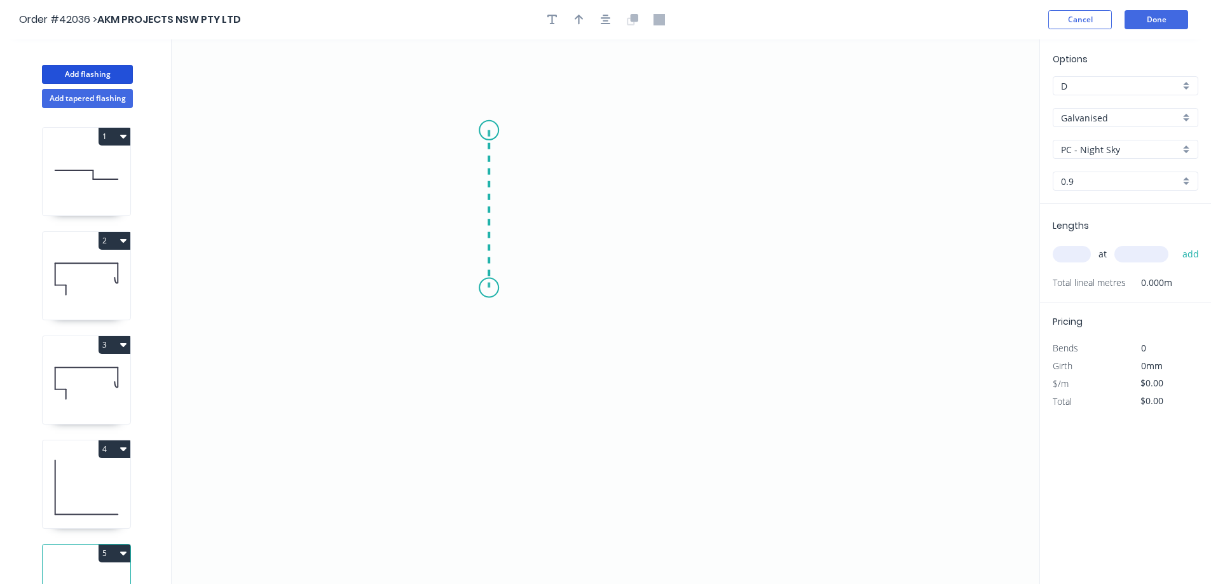
drag, startPoint x: 489, startPoint y: 130, endPoint x: 495, endPoint y: 288, distance: 157.8
click at [495, 288] on icon "0" at bounding box center [606, 311] width 868 height 545
drag, startPoint x: 495, startPoint y: 288, endPoint x: 568, endPoint y: 287, distance: 73.1
click at [568, 287] on icon "0 ?" at bounding box center [606, 311] width 868 height 545
drag, startPoint x: 568, startPoint y: 287, endPoint x: 563, endPoint y: 518, distance: 231.5
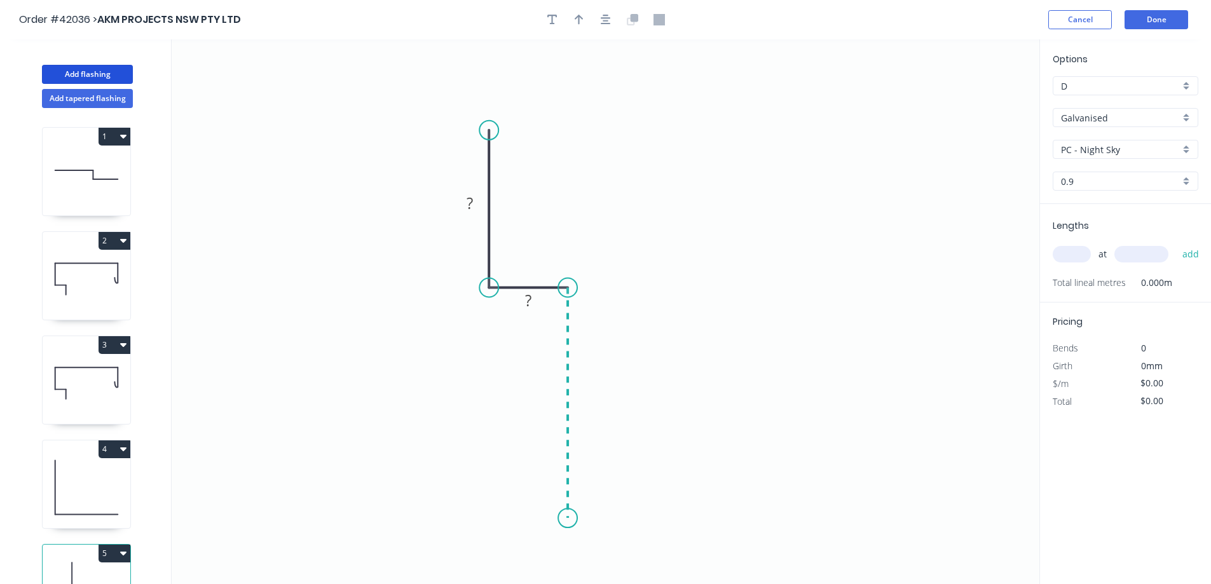
click at [563, 518] on icon "0 ? ?" at bounding box center [606, 311] width 868 height 545
drag, startPoint x: 564, startPoint y: 517, endPoint x: 666, endPoint y: 519, distance: 101.8
click at [666, 519] on icon "0 ? ? ?" at bounding box center [606, 311] width 868 height 545
drag, startPoint x: 666, startPoint y: 519, endPoint x: 665, endPoint y: 577, distance: 58.5
click at [665, 577] on icon "0 ? ? ? ?" at bounding box center [606, 311] width 868 height 545
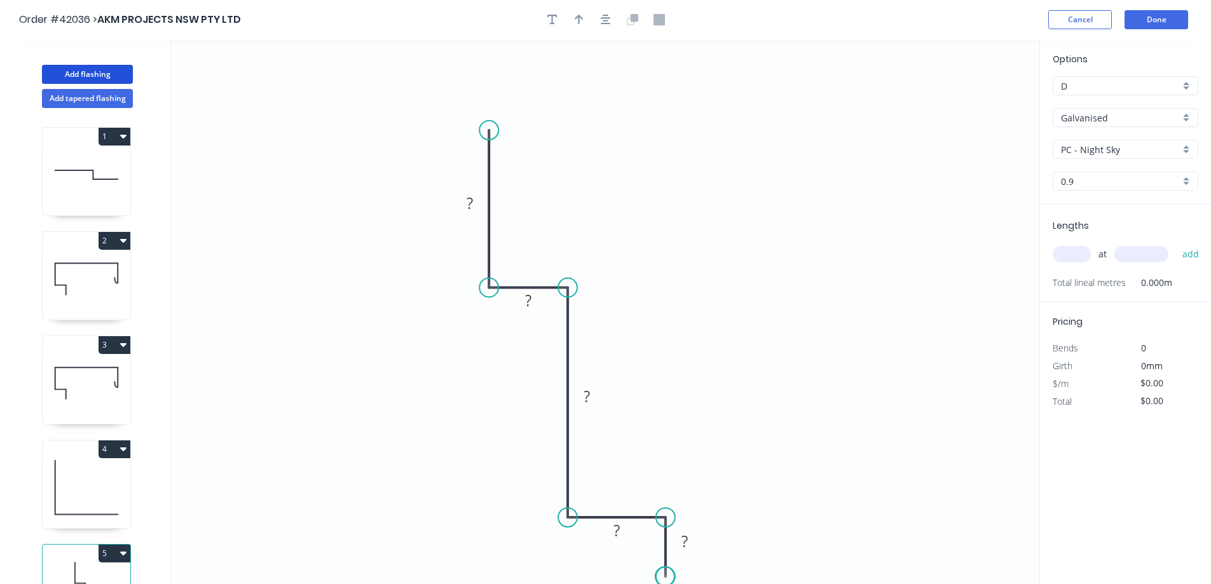
click at [665, 577] on circle at bounding box center [665, 576] width 19 height 19
drag, startPoint x: 665, startPoint y: 577, endPoint x: 681, endPoint y: 541, distance: 39.6
click at [666, 573] on circle at bounding box center [665, 576] width 19 height 19
click at [607, 17] on icon "button" at bounding box center [606, 19] width 10 height 11
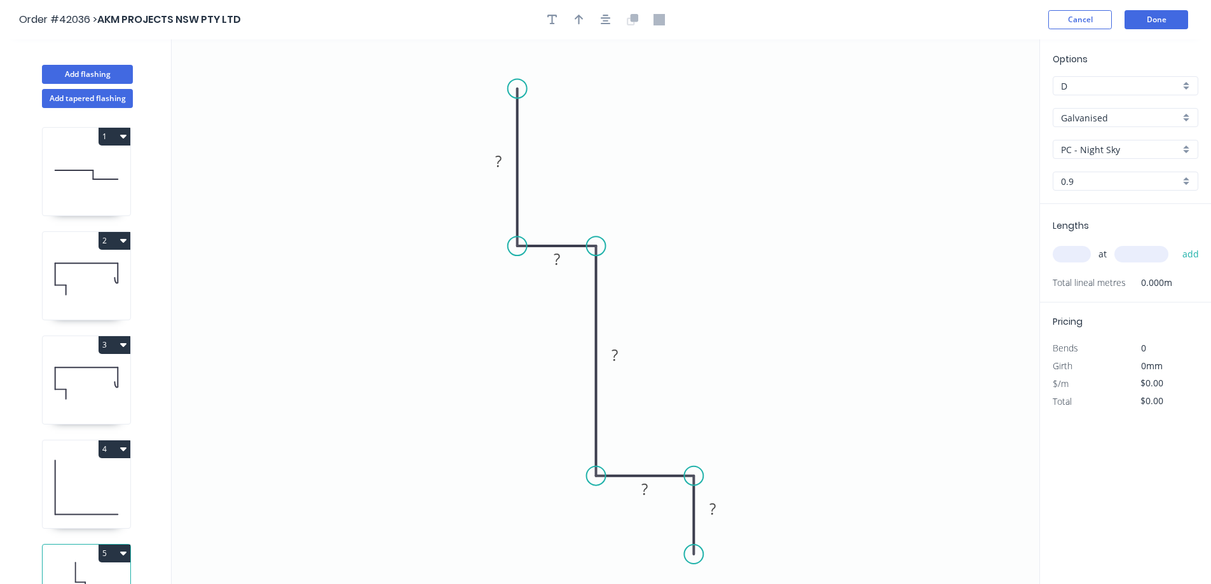
drag, startPoint x: 698, startPoint y: 535, endPoint x: 694, endPoint y: 555, distance: 20.1
click at [694, 555] on circle at bounding box center [693, 554] width 19 height 19
click at [722, 520] on div "Open Hook" at bounding box center [758, 523] width 128 height 26
drag, startPoint x: 734, startPoint y: 554, endPoint x: 693, endPoint y: 487, distance: 78.5
click at [734, 553] on div "Flip bend" at bounding box center [762, 549] width 128 height 26
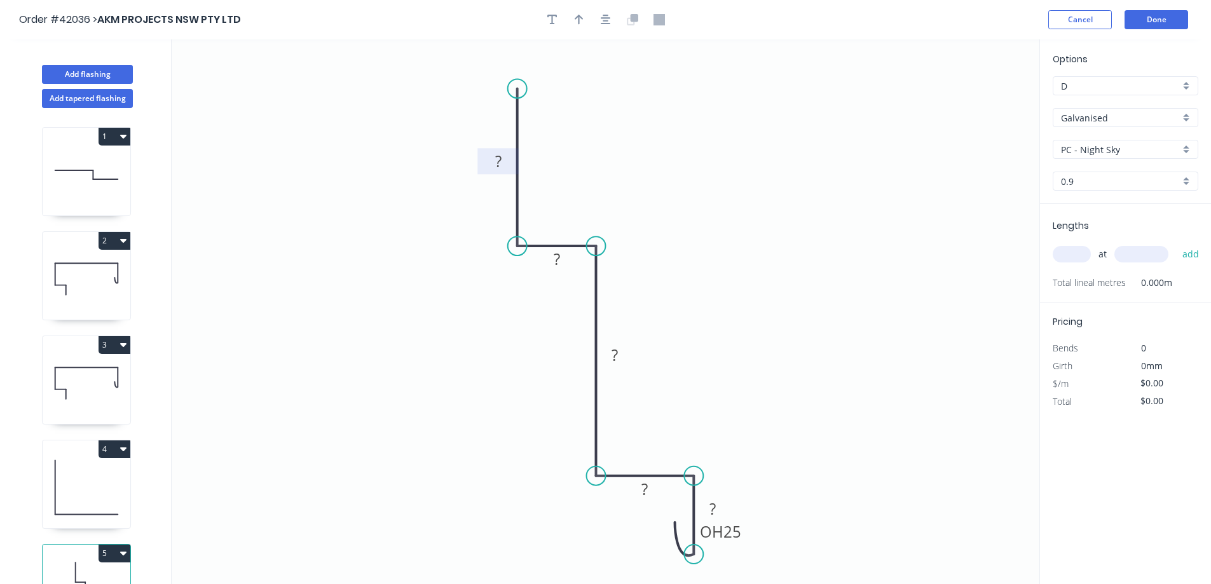
click at [502, 158] on rect at bounding box center [498, 162] width 25 height 18
type input "$16.07"
drag, startPoint x: 612, startPoint y: 522, endPoint x: 617, endPoint y: 497, distance: 26.1
click at [612, 522] on div "Show angle" at bounding box center [658, 522] width 128 height 26
click at [619, 448] on tspan "º" at bounding box center [622, 452] width 6 height 21
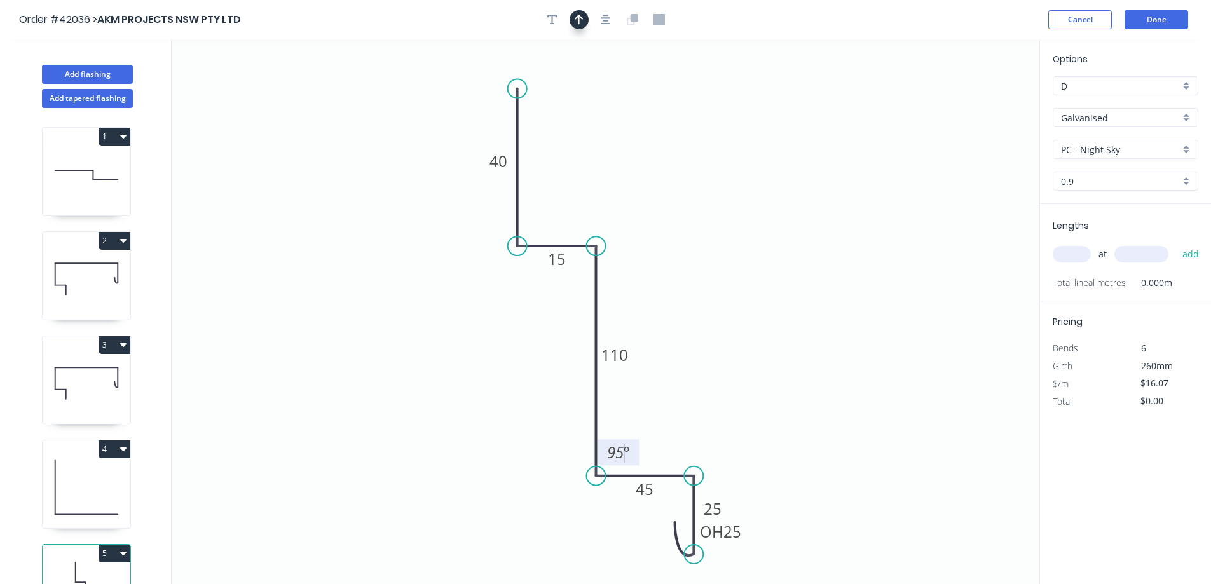
click at [580, 23] on icon "button" at bounding box center [579, 19] width 9 height 11
drag, startPoint x: 975, startPoint y: 99, endPoint x: 830, endPoint y: 195, distance: 174.1
click at [830, 195] on icon at bounding box center [830, 180] width 11 height 41
click at [830, 195] on icon at bounding box center [829, 180] width 11 height 41
click at [1186, 145] on div "PC - Night Sky" at bounding box center [1126, 149] width 146 height 19
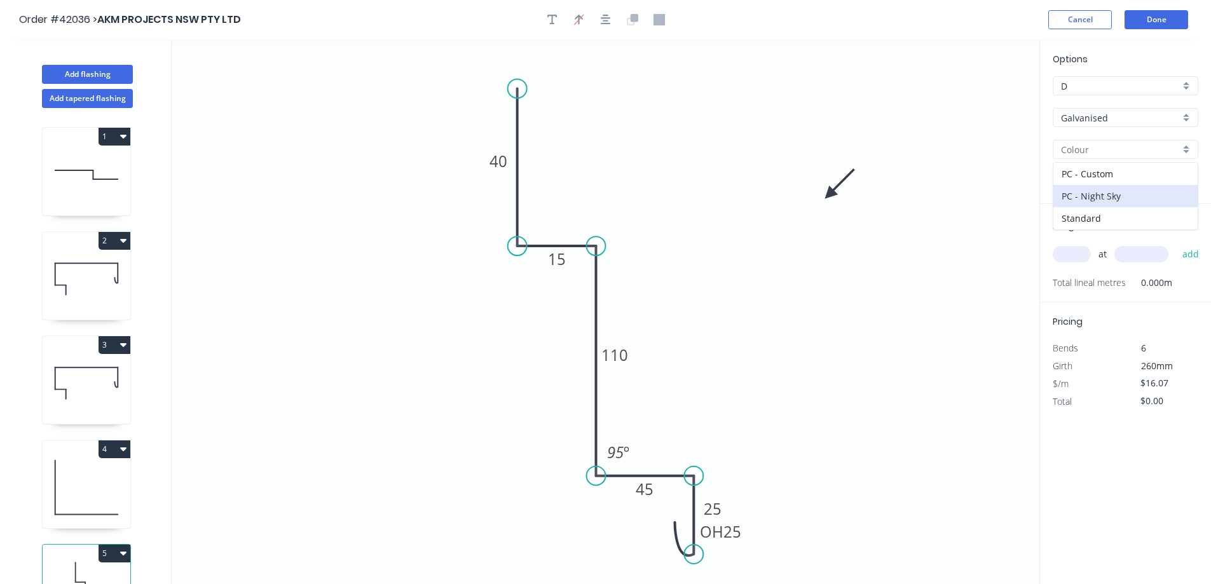
click at [1183, 116] on div "Galvanised" at bounding box center [1126, 117] width 146 height 19
type input "PC - Night Sky"
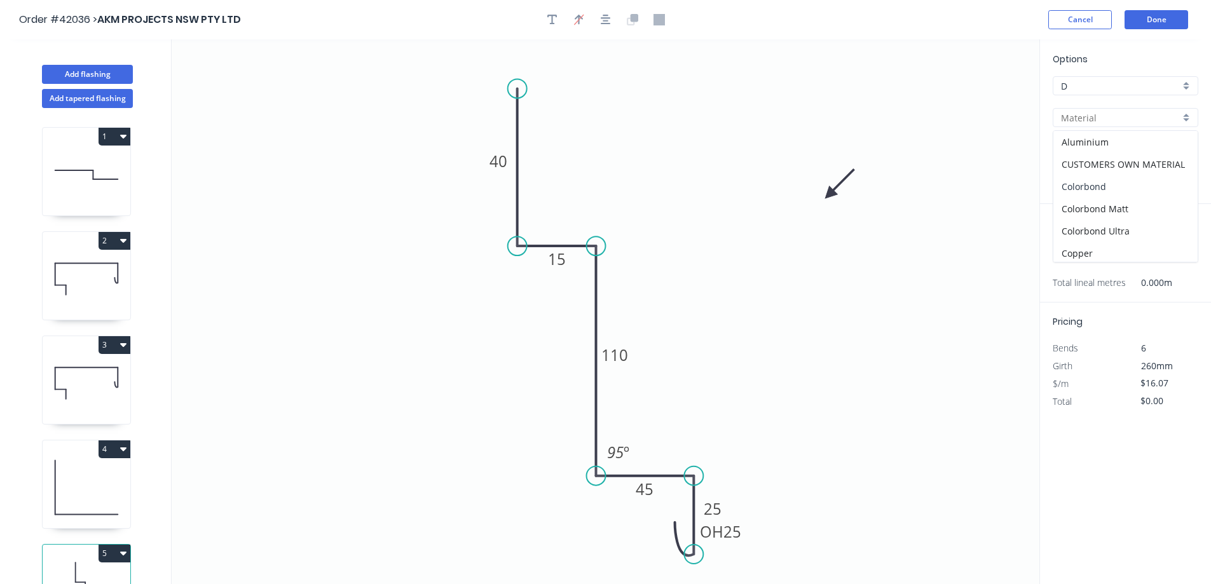
click at [1120, 185] on div "Colorbond" at bounding box center [1126, 186] width 144 height 22
type input "Colorbond"
type input "Basalt"
type input "0.55"
type input "$11.05"
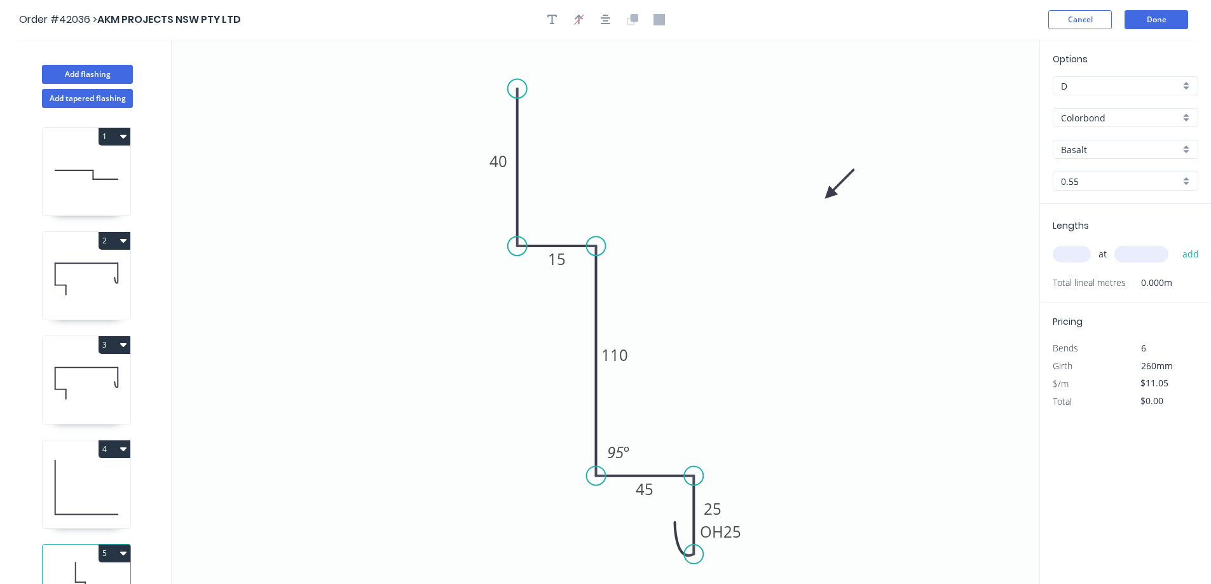
click at [1186, 146] on div "Basalt" at bounding box center [1126, 149] width 146 height 19
click at [1090, 274] on div "Night Sky" at bounding box center [1126, 272] width 144 height 22
type input "Night Sky"
click at [1080, 258] on input "text" at bounding box center [1072, 254] width 38 height 17
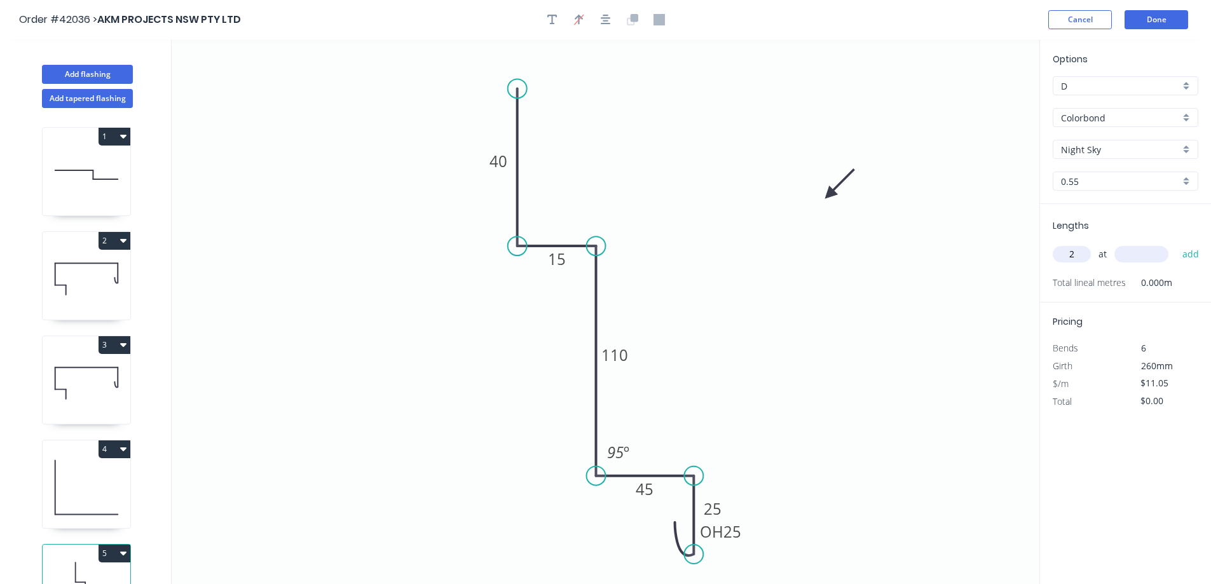
type input "2"
type input "3600"
click at [1176, 244] on button "add" at bounding box center [1191, 255] width 30 height 22
type input "$79.56"
click at [1162, 17] on button "Done" at bounding box center [1157, 19] width 64 height 19
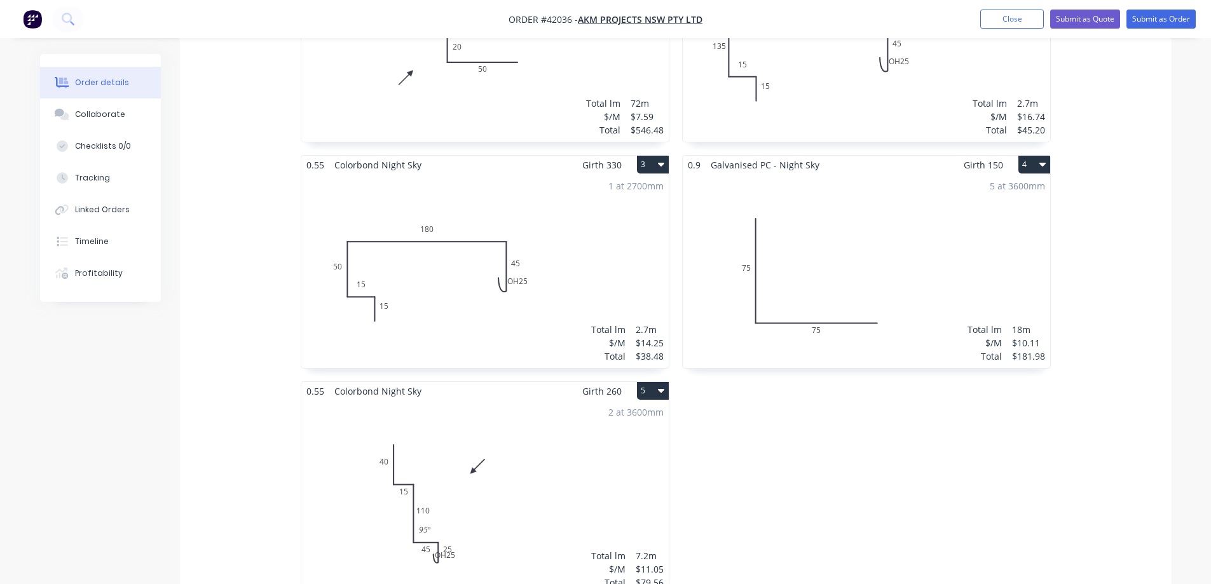
click at [856, 209] on div "5 at 3600mm Total lm $/M Total 18m $10.11 $181.98" at bounding box center [867, 271] width 368 height 194
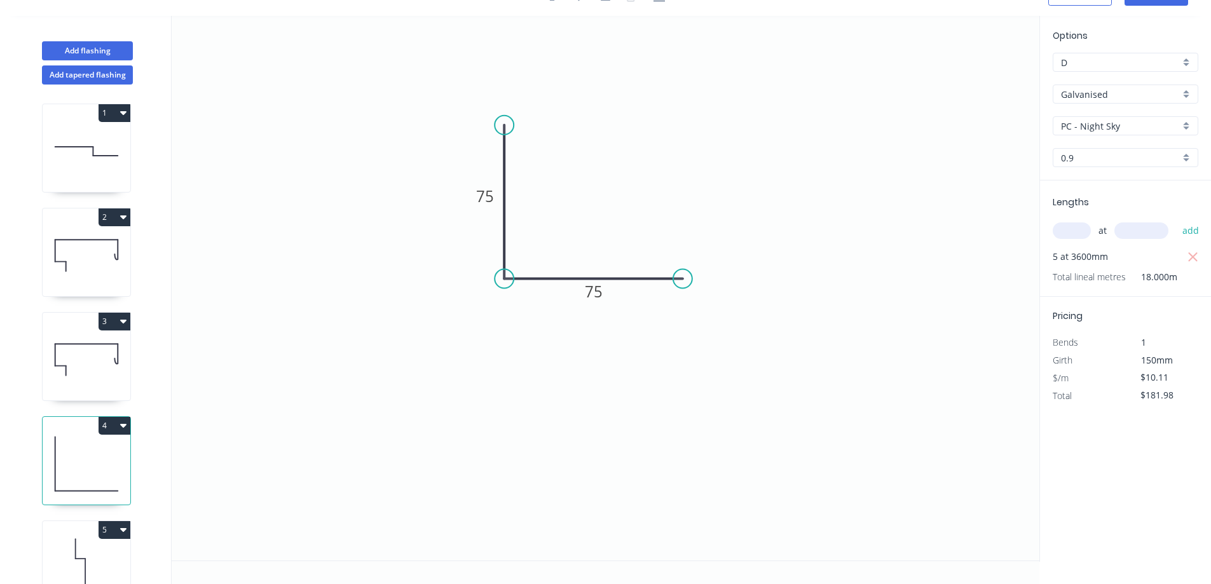
click at [1189, 125] on div "PC - Night Sky" at bounding box center [1126, 125] width 146 height 19
click at [1126, 194] on div "Standard" at bounding box center [1126, 195] width 144 height 22
type input "Standard"
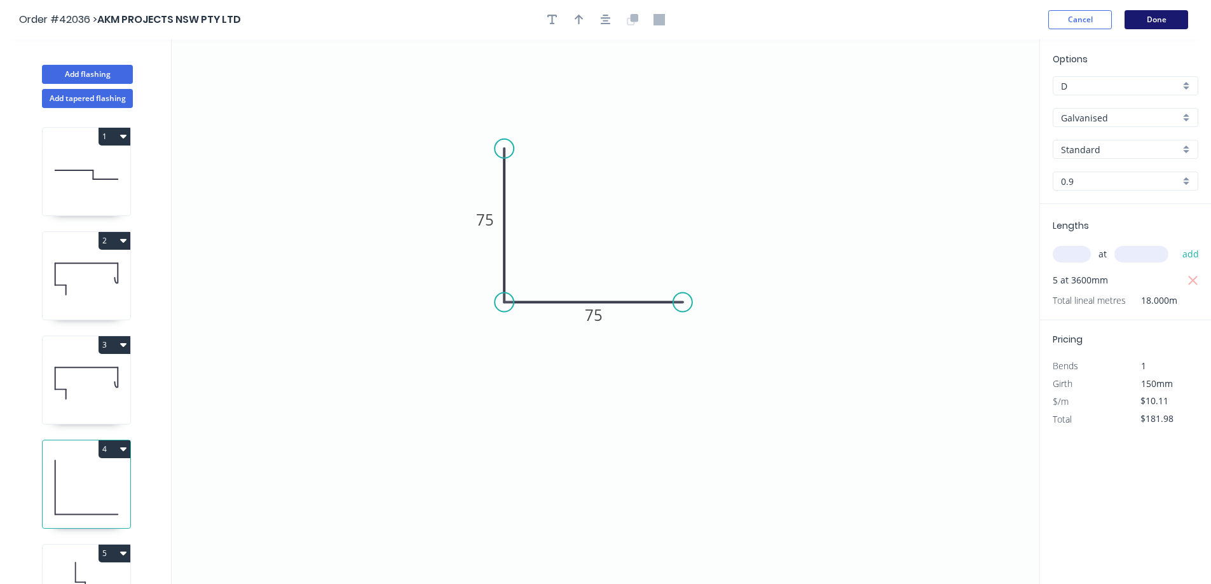
click at [1166, 18] on button "Done" at bounding box center [1157, 19] width 64 height 19
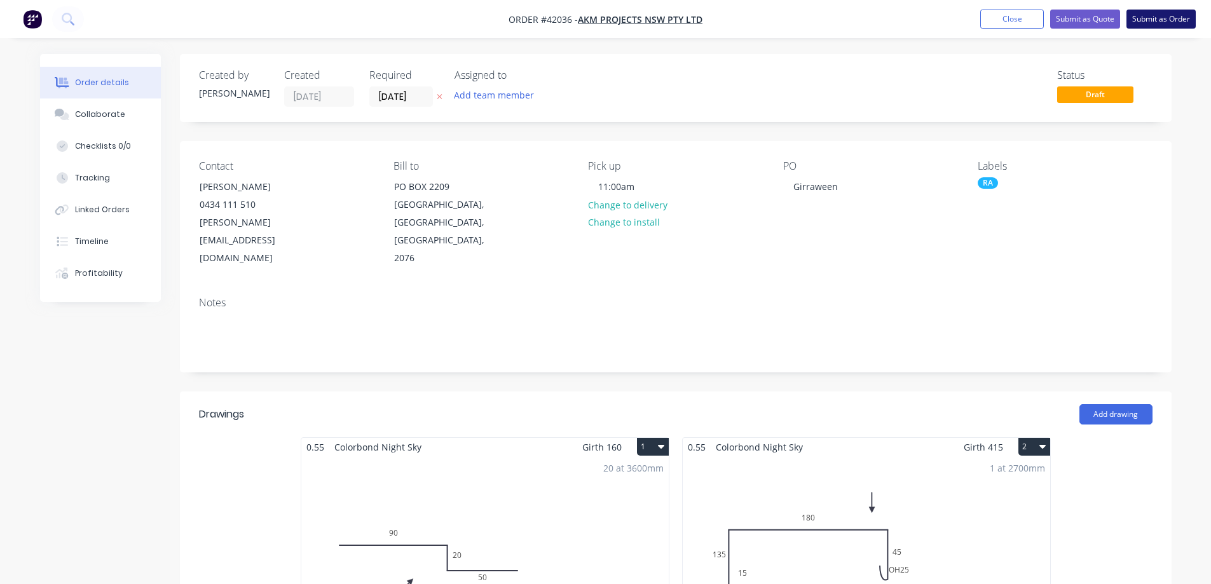
click at [1147, 17] on button "Submit as Order" at bounding box center [1161, 19] width 69 height 19
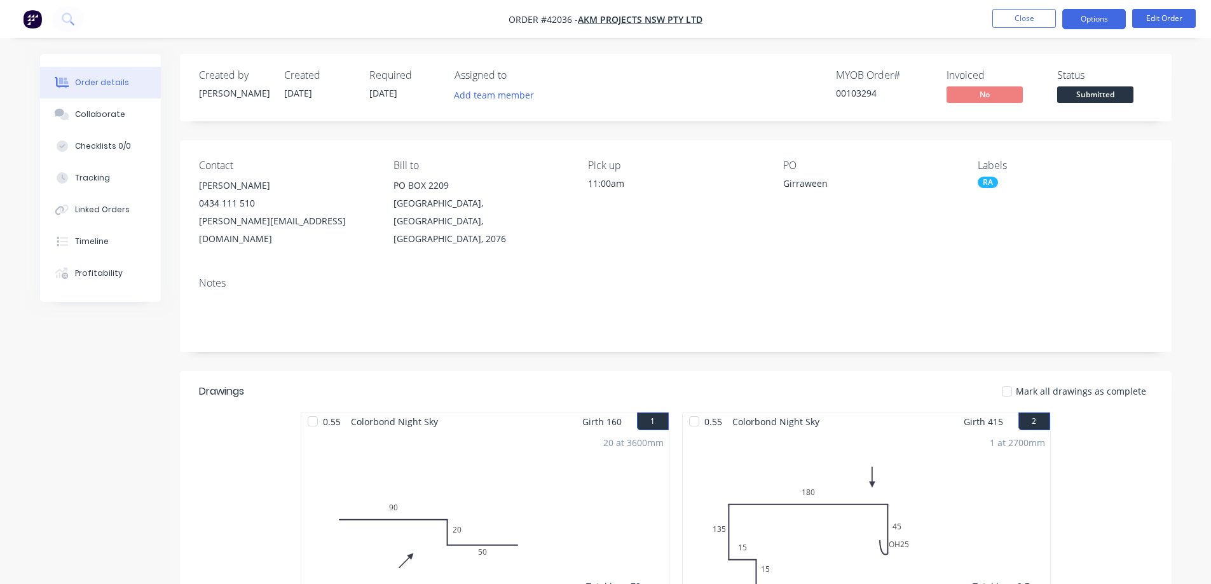
click at [1082, 19] on button "Options" at bounding box center [1094, 19] width 64 height 20
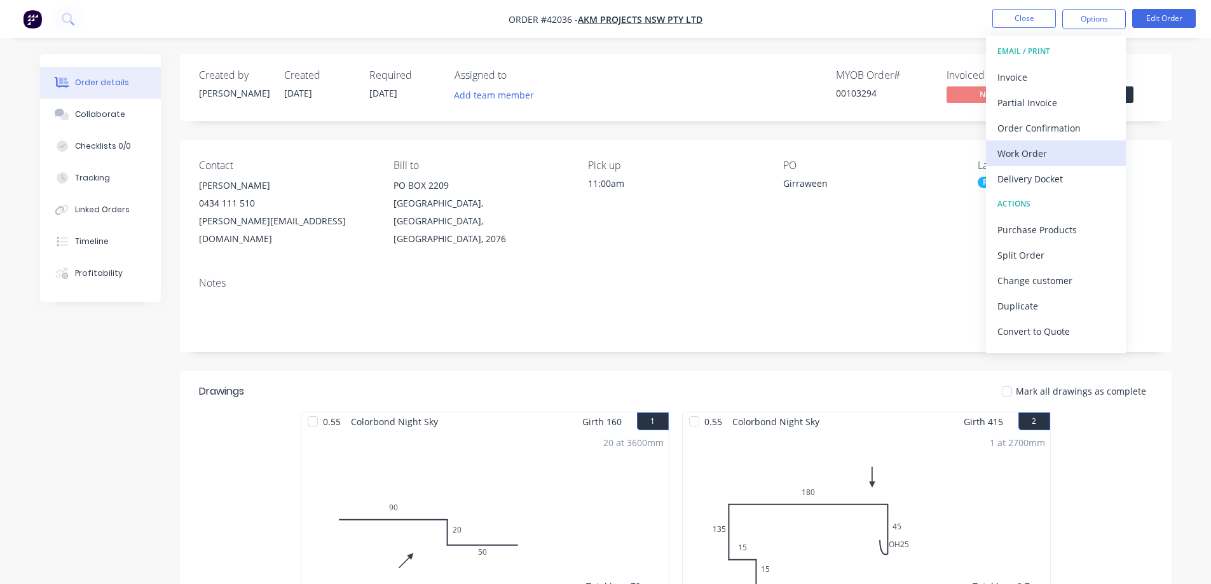
click at [1038, 156] on div "Work Order" at bounding box center [1056, 153] width 117 height 18
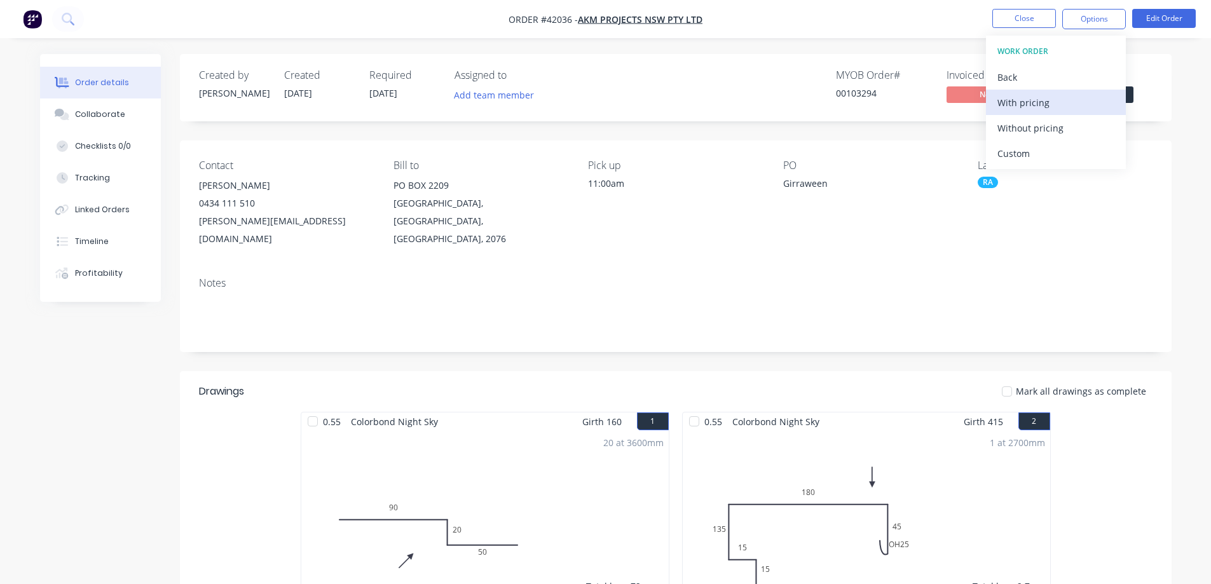
click at [1054, 104] on div "With pricing" at bounding box center [1056, 102] width 117 height 18
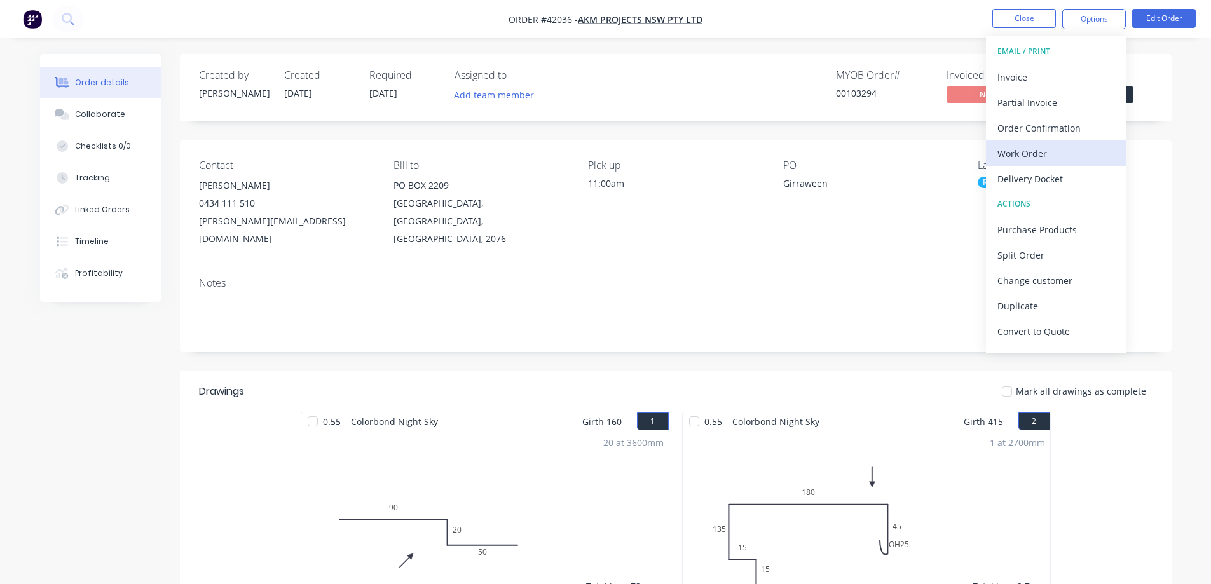
click at [1030, 148] on div "Work Order" at bounding box center [1056, 153] width 117 height 18
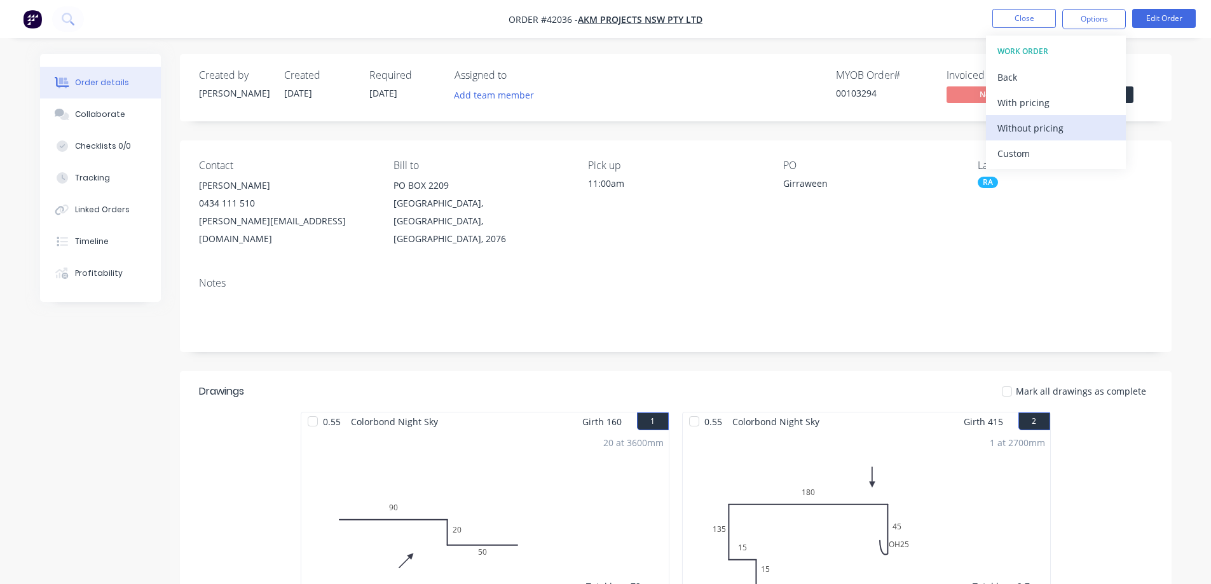
click at [1055, 130] on div "Without pricing" at bounding box center [1056, 128] width 117 height 18
click at [1071, 125] on div "Order Confirmation" at bounding box center [1056, 128] width 117 height 18
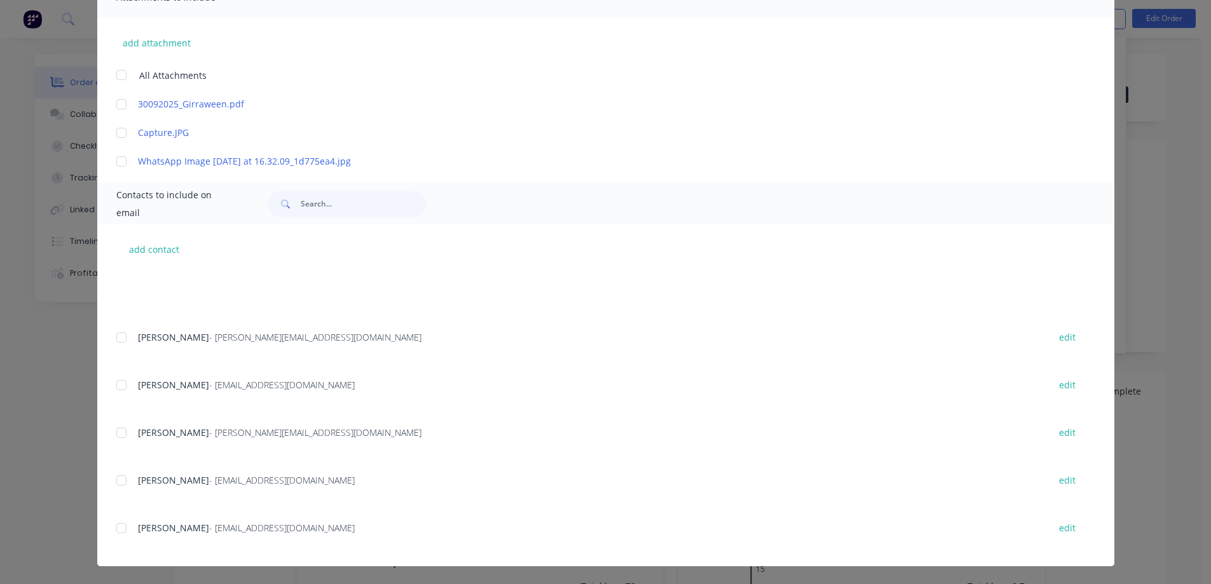
scroll to position [327, 0]
click at [119, 530] on div at bounding box center [121, 527] width 25 height 25
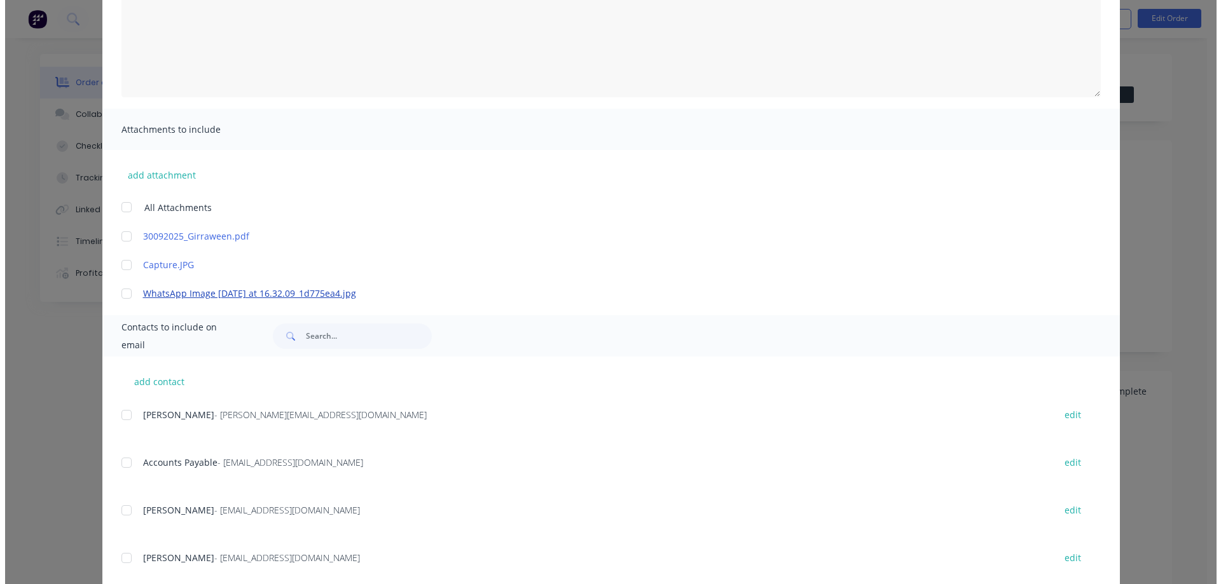
scroll to position [0, 0]
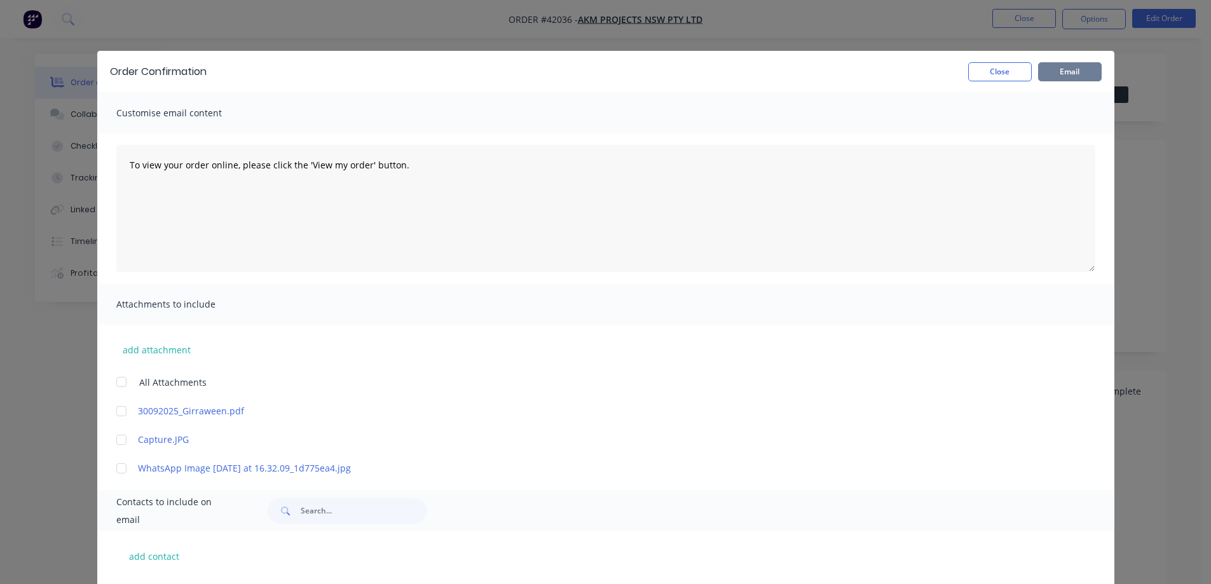
click at [1063, 72] on button "Email" at bounding box center [1070, 71] width 64 height 19
click at [983, 73] on button "Close" at bounding box center [1000, 71] width 64 height 19
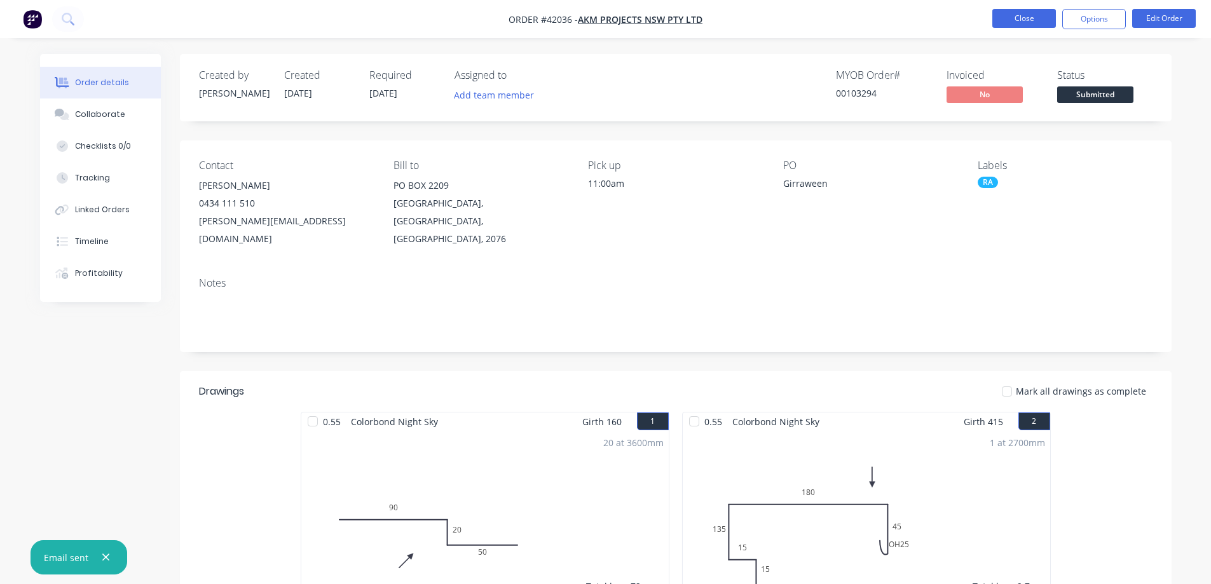
click at [1038, 18] on button "Close" at bounding box center [1025, 18] width 64 height 19
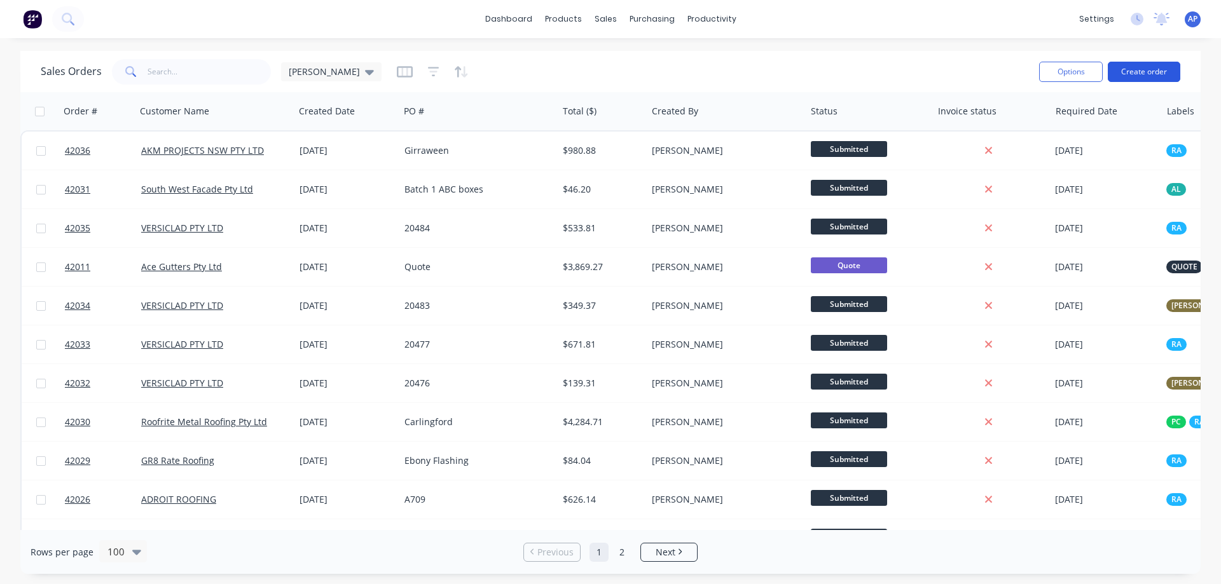
click at [1165, 67] on button "Create order" at bounding box center [1144, 72] width 72 height 20
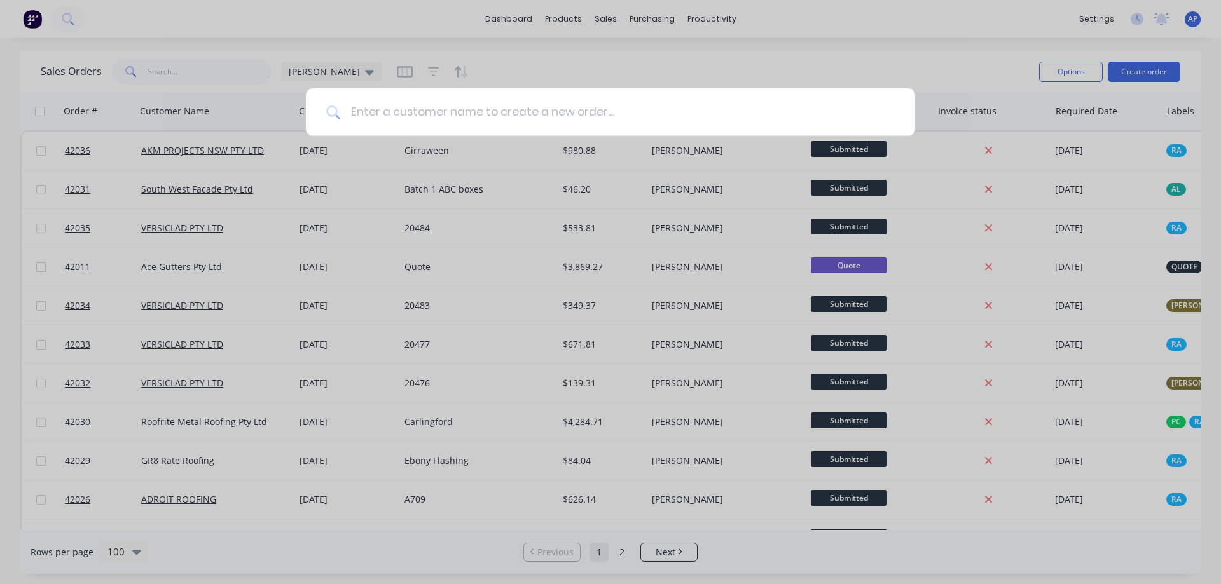
click at [452, 121] on input at bounding box center [617, 112] width 554 height 48
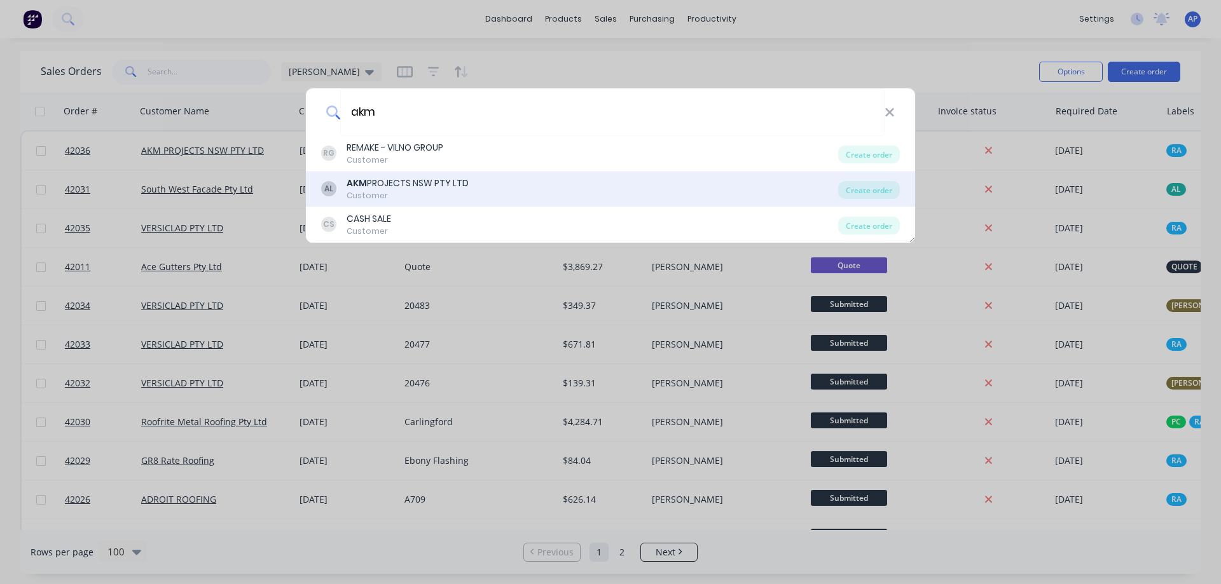
type input "akm"
click at [388, 191] on div "Customer" at bounding box center [408, 195] width 122 height 11
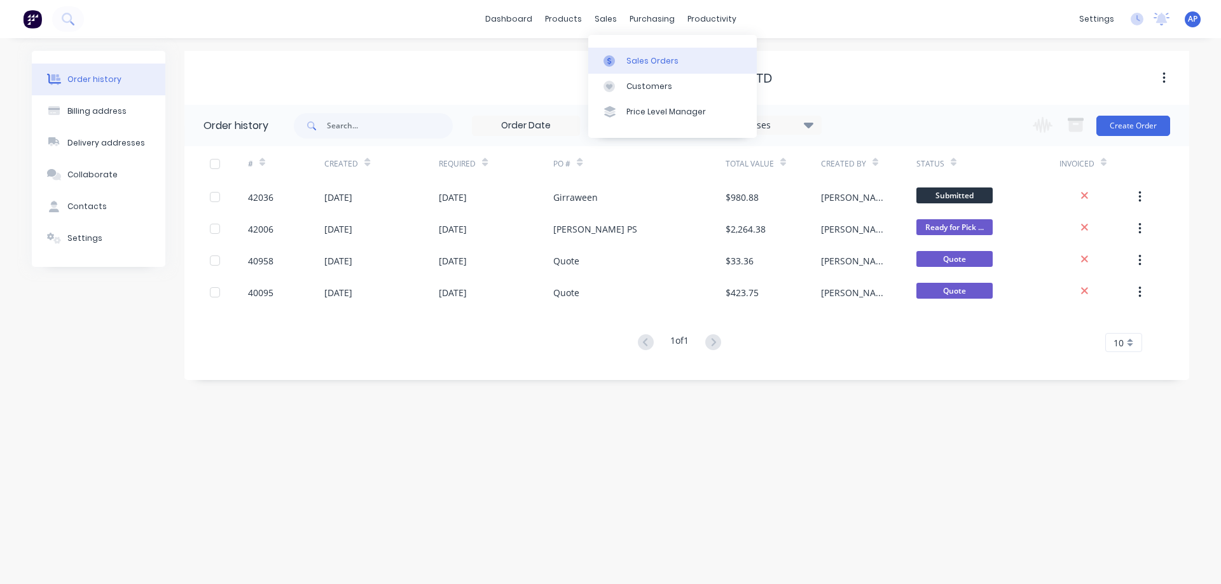
click at [639, 61] on div "Sales Orders" at bounding box center [652, 60] width 52 height 11
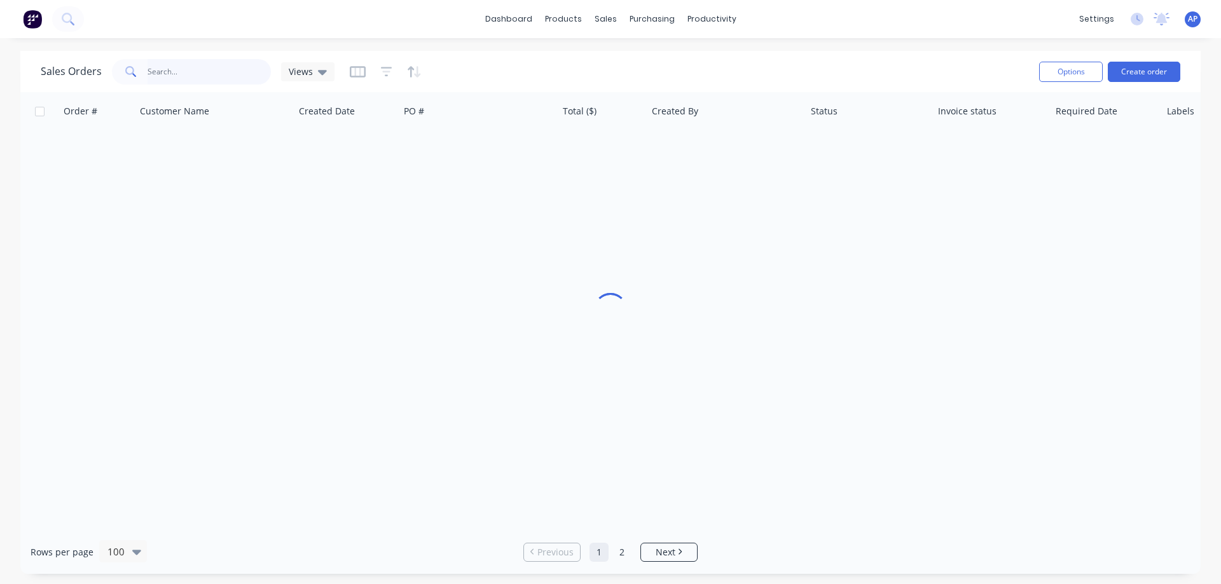
click at [216, 76] on input "text" at bounding box center [210, 71] width 124 height 25
type input "brc"
click at [1151, 72] on button "Create order" at bounding box center [1144, 72] width 72 height 20
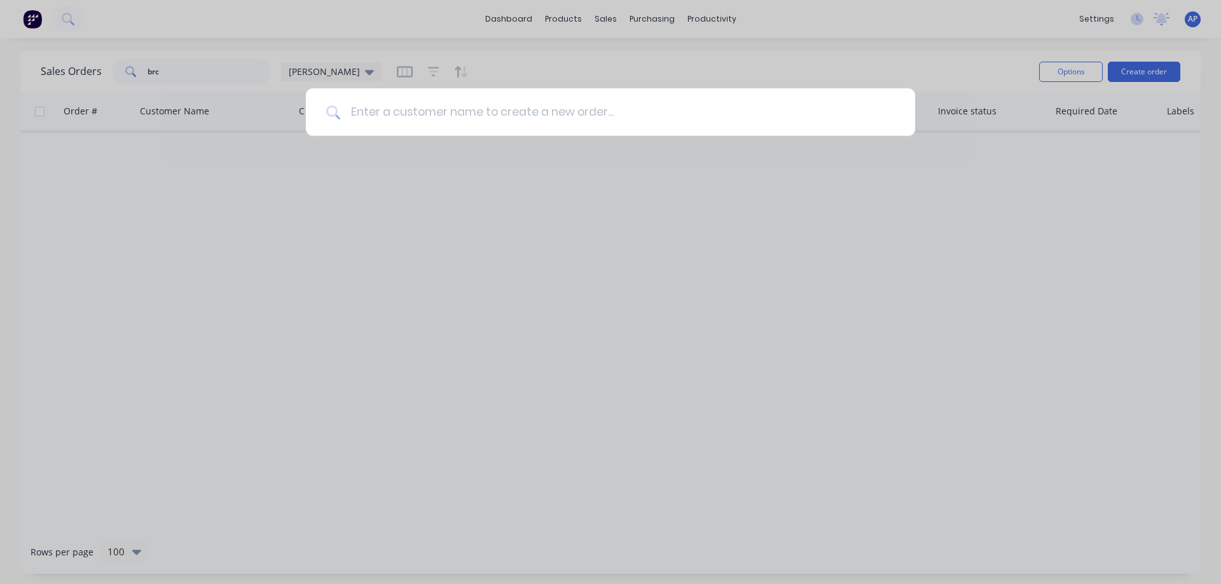
click at [443, 111] on input at bounding box center [617, 112] width 554 height 48
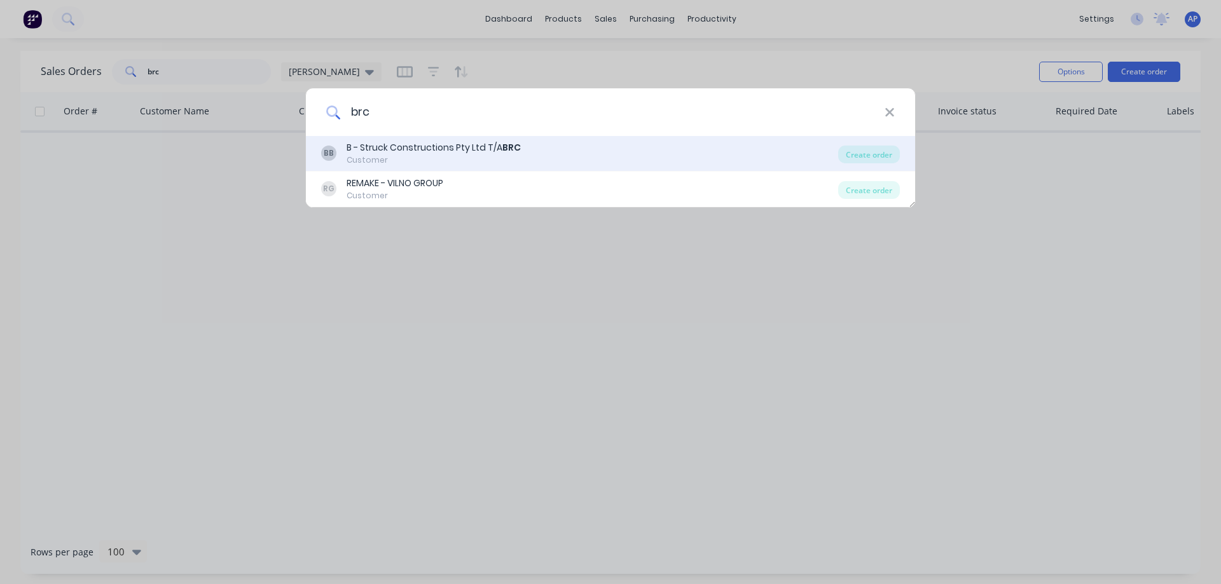
type input "brc"
click at [451, 147] on div "B - Struck Constructions Pty Ltd T/A BRC" at bounding box center [434, 147] width 174 height 13
